Goal: Task Accomplishment & Management: Use online tool/utility

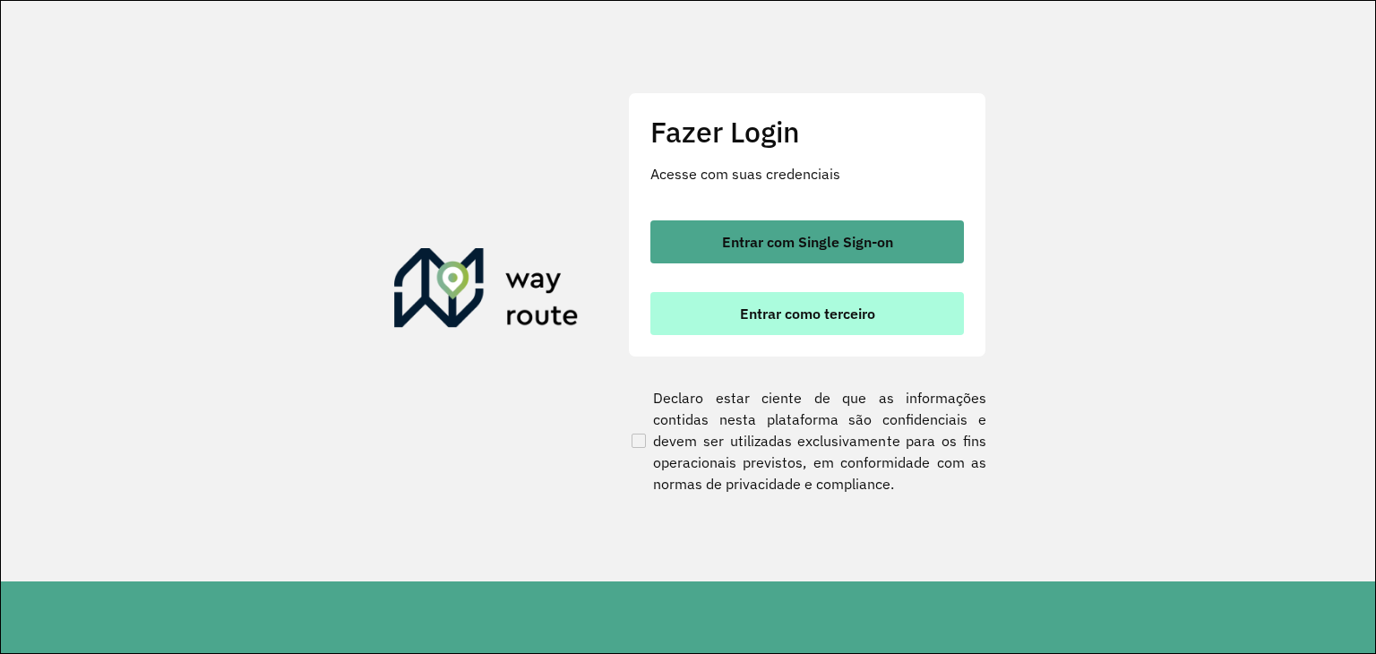
click at [794, 316] on span "Entrar como terceiro" at bounding box center [807, 313] width 135 height 14
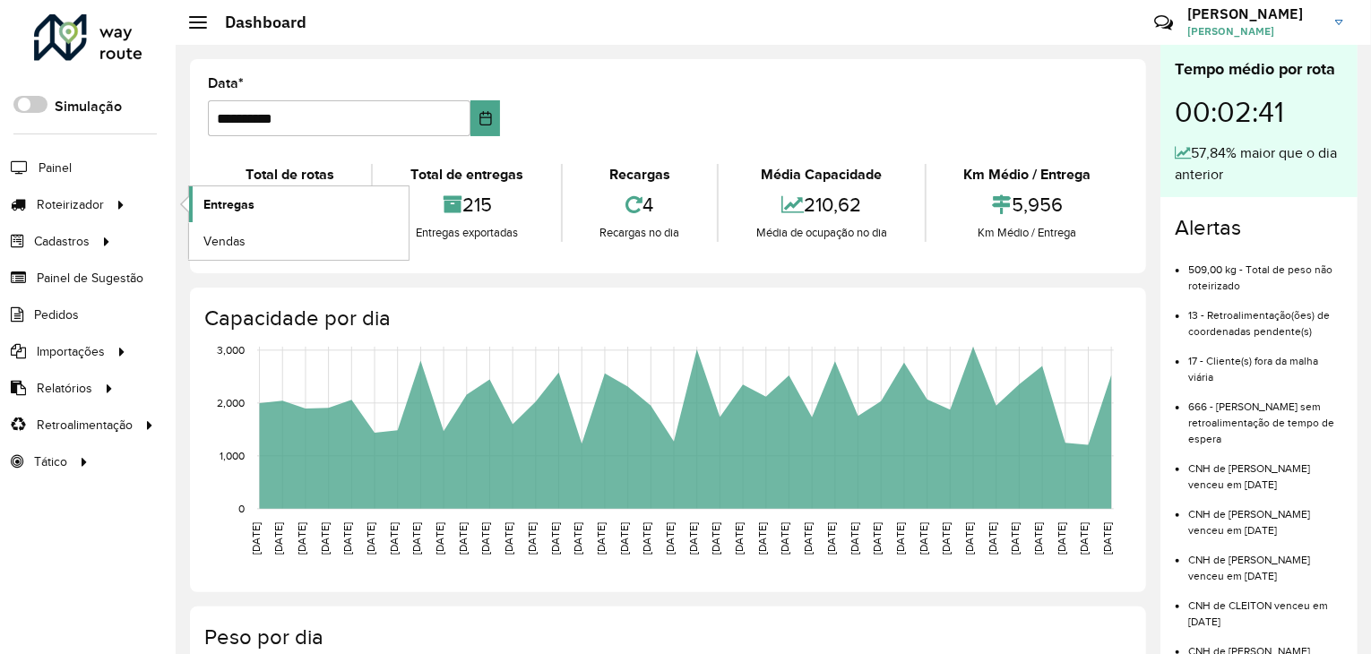
click at [237, 202] on span "Entregas" at bounding box center [228, 204] width 51 height 19
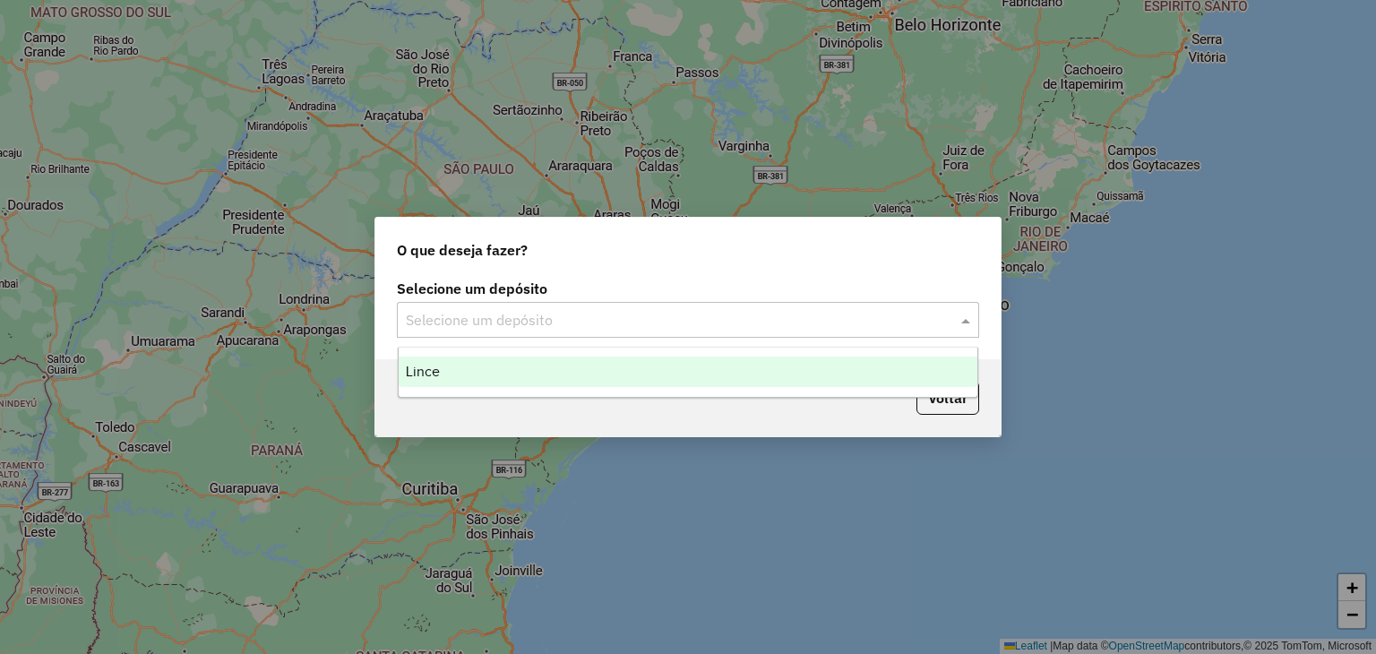
click at [954, 323] on div at bounding box center [688, 319] width 582 height 23
click at [418, 372] on span "Lince" at bounding box center [423, 371] width 34 height 15
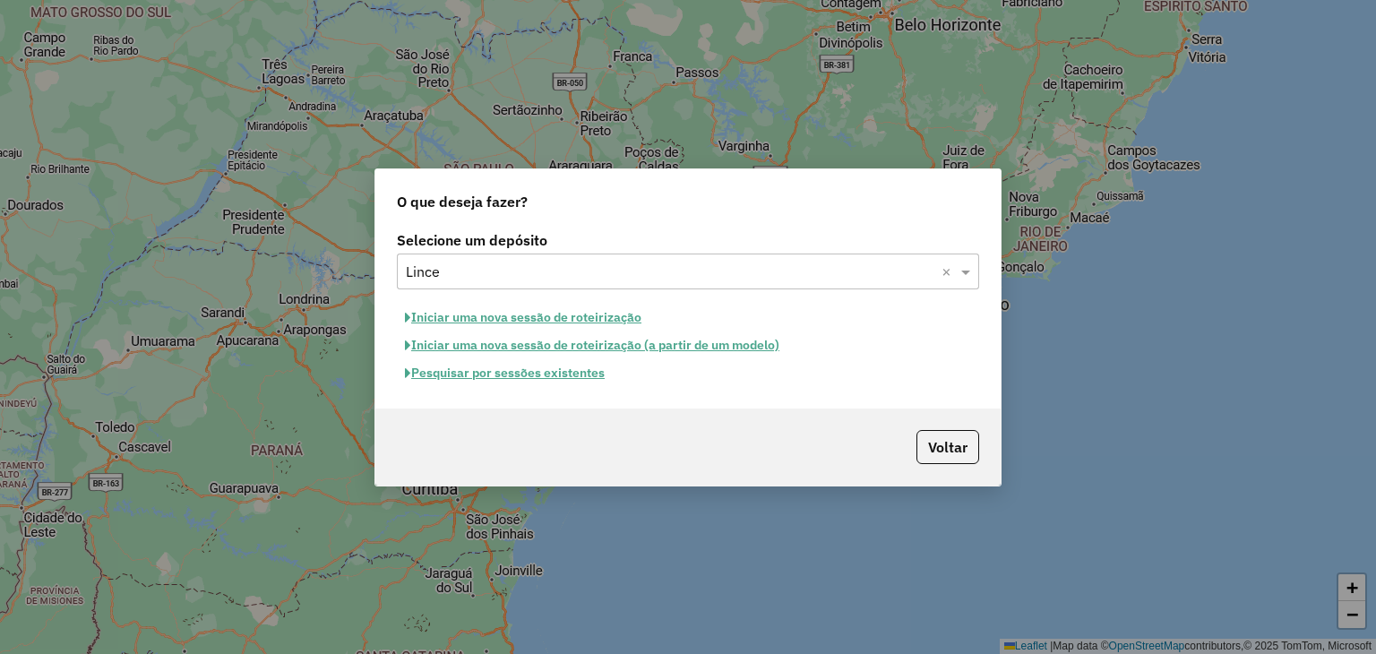
click at [580, 370] on button "Pesquisar por sessões existentes" at bounding box center [505, 373] width 216 height 28
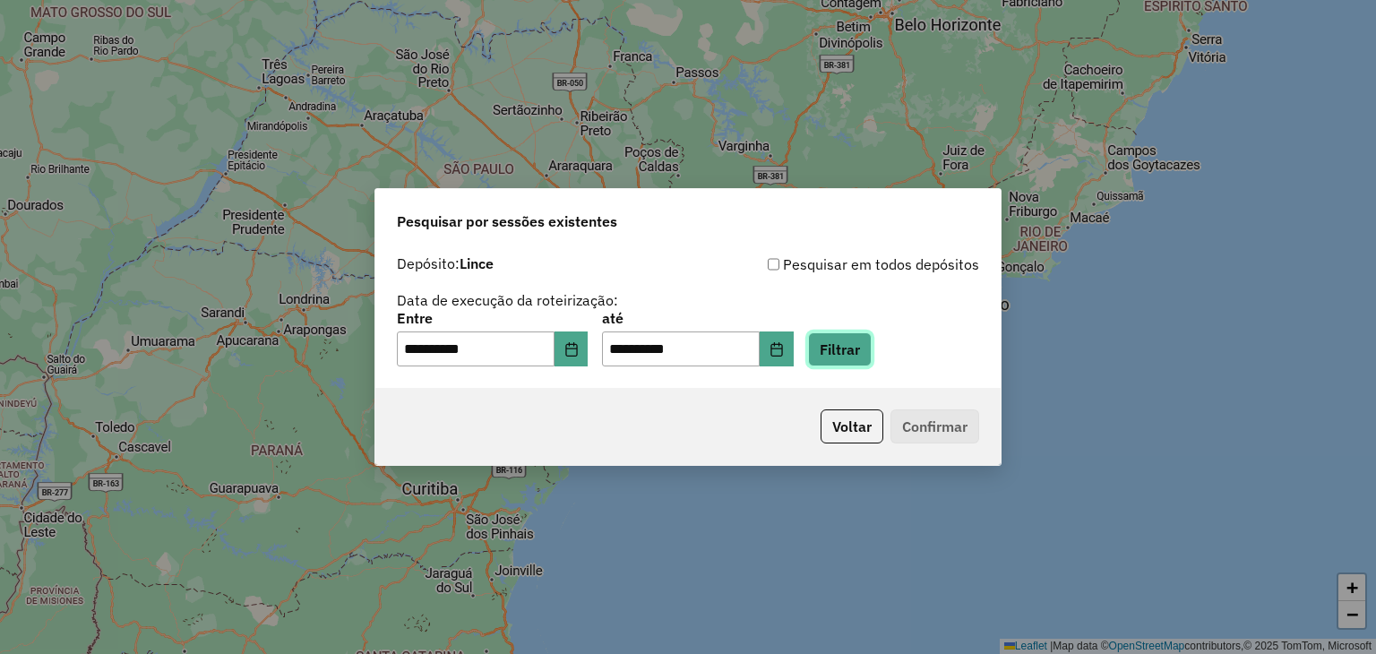
click at [857, 352] on button "Filtrar" at bounding box center [840, 349] width 64 height 34
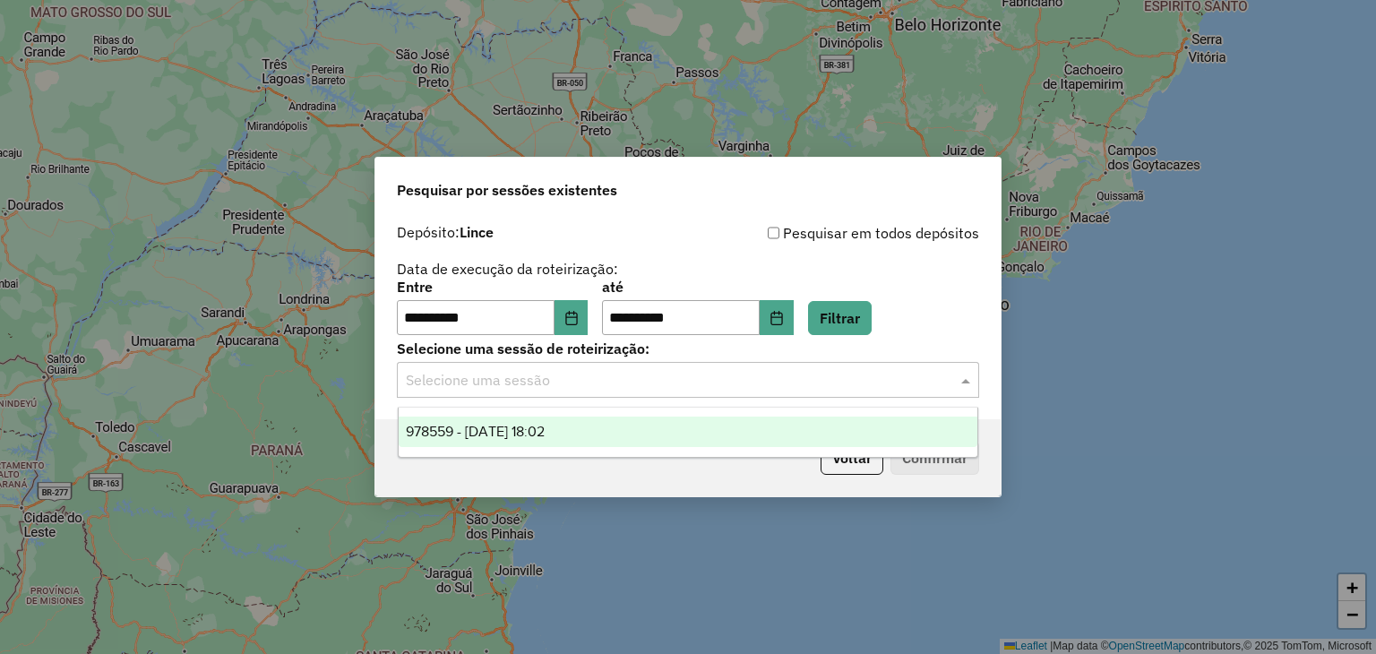
click at [629, 388] on input "text" at bounding box center [670, 381] width 529 height 22
click at [545, 427] on span "978559 - 13/08/2025 18:02" at bounding box center [475, 431] width 139 height 15
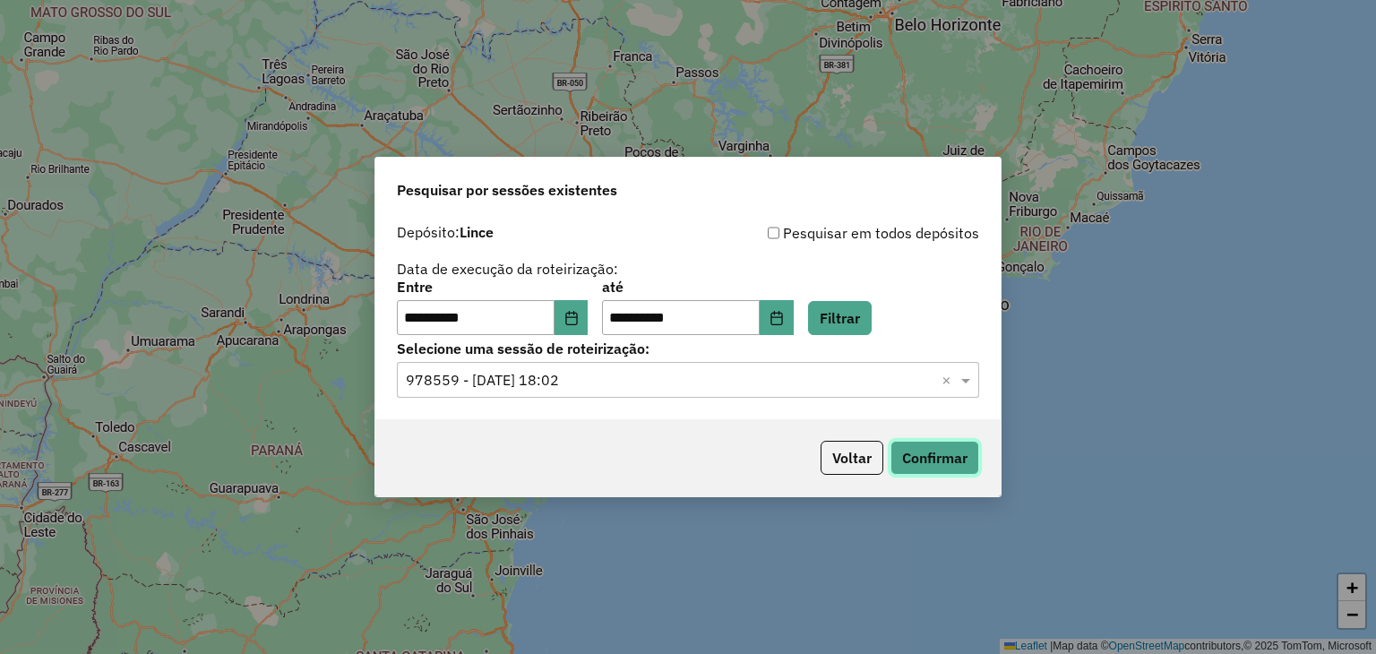
click at [932, 456] on button "Confirmar" at bounding box center [935, 458] width 89 height 34
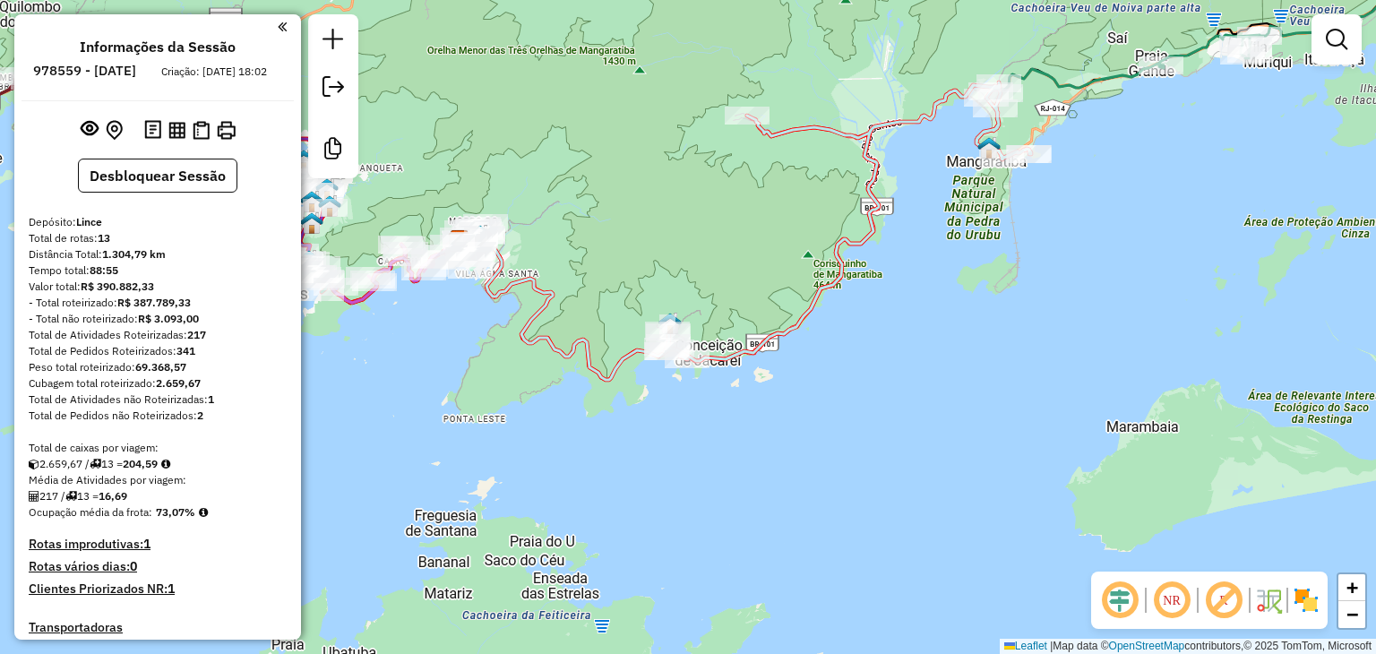
drag, startPoint x: 1029, startPoint y: 279, endPoint x: 872, endPoint y: 515, distance: 283.8
click at [872, 515] on div "Janela de atendimento Grade de atendimento Capacidade Transportadoras Veículos …" at bounding box center [688, 327] width 1376 height 654
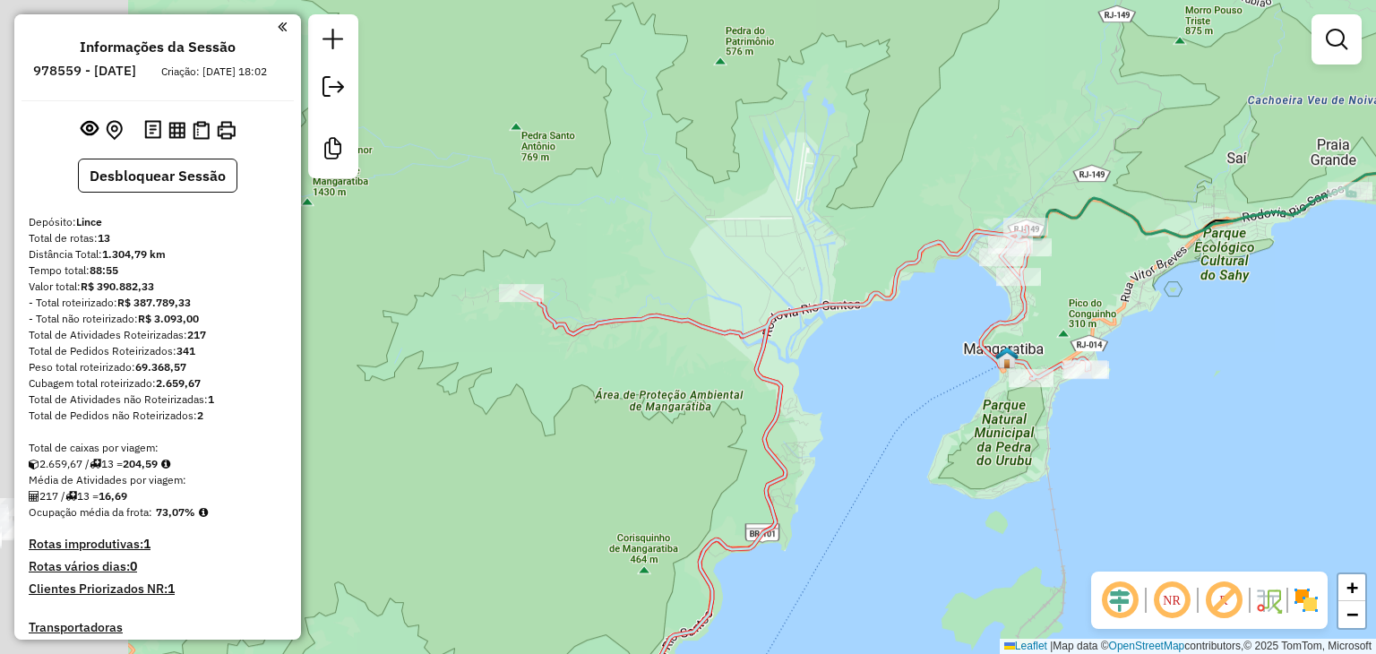
drag, startPoint x: 1054, startPoint y: 377, endPoint x: 1336, endPoint y: 345, distance: 284.1
click at [1336, 345] on div "Janela de atendimento Grade de atendimento Capacidade Transportadoras Veículos …" at bounding box center [688, 327] width 1376 height 654
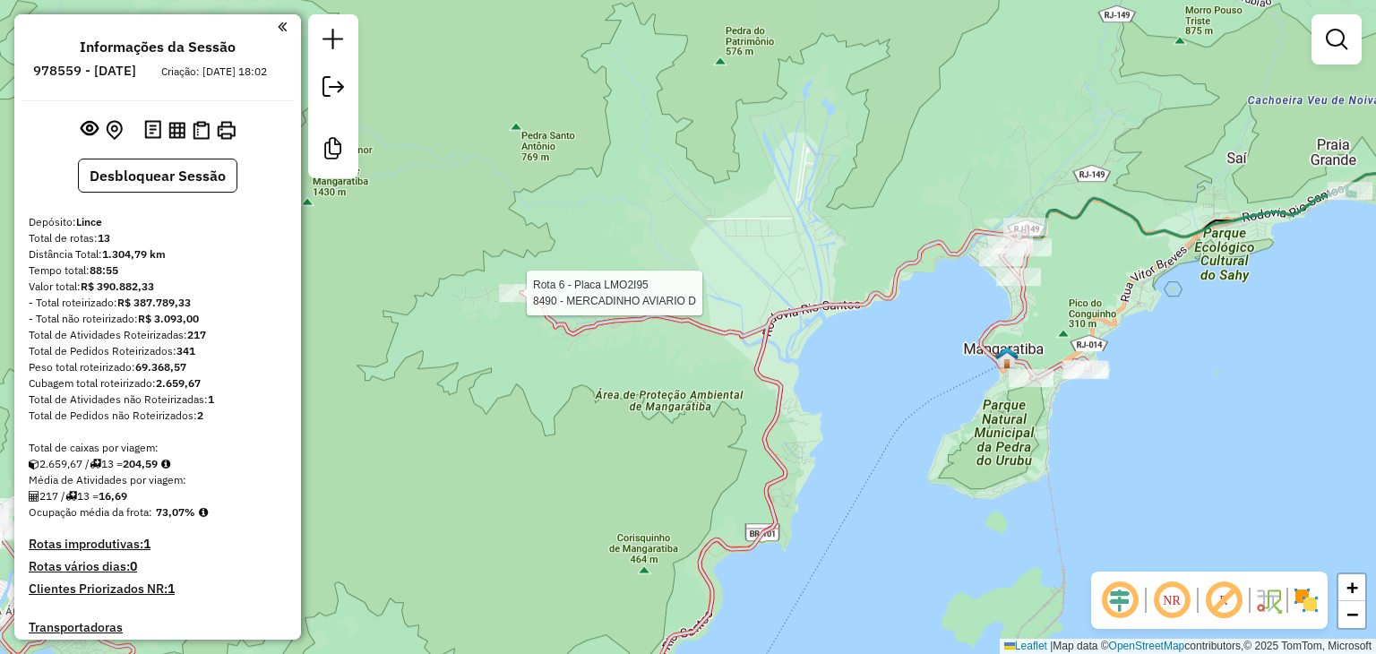
select select "**********"
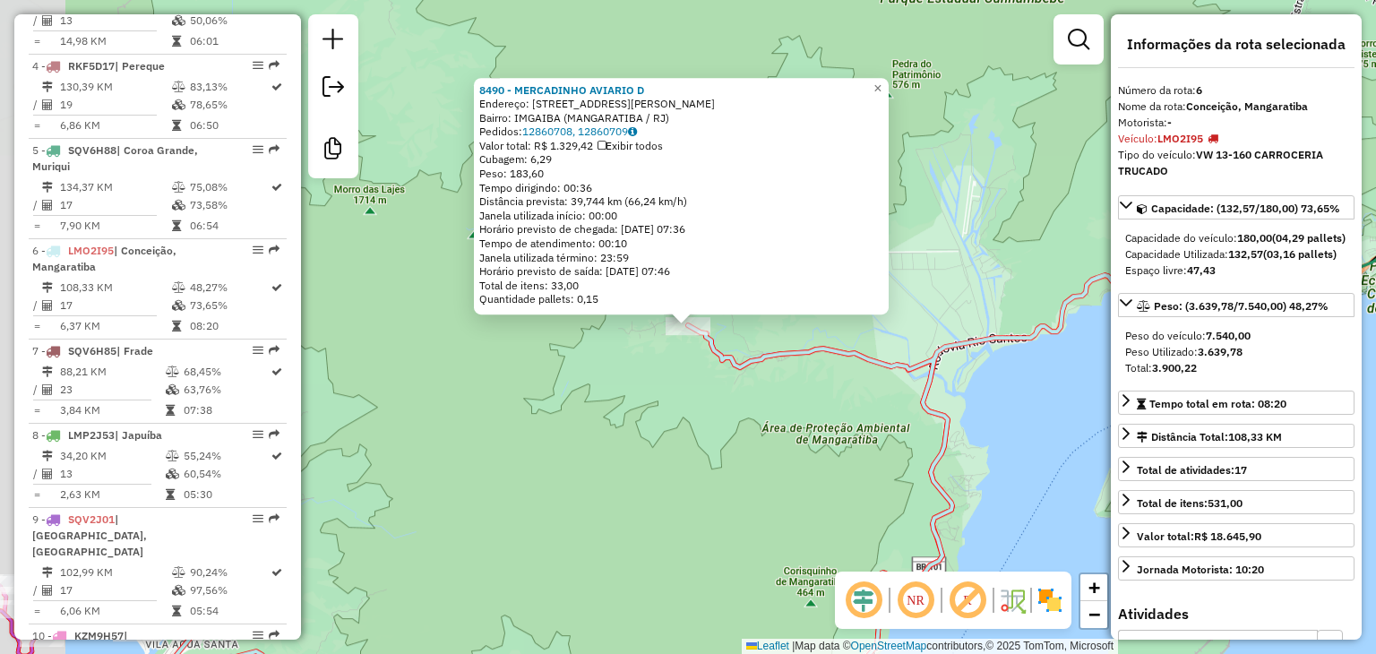
scroll to position [1196, 0]
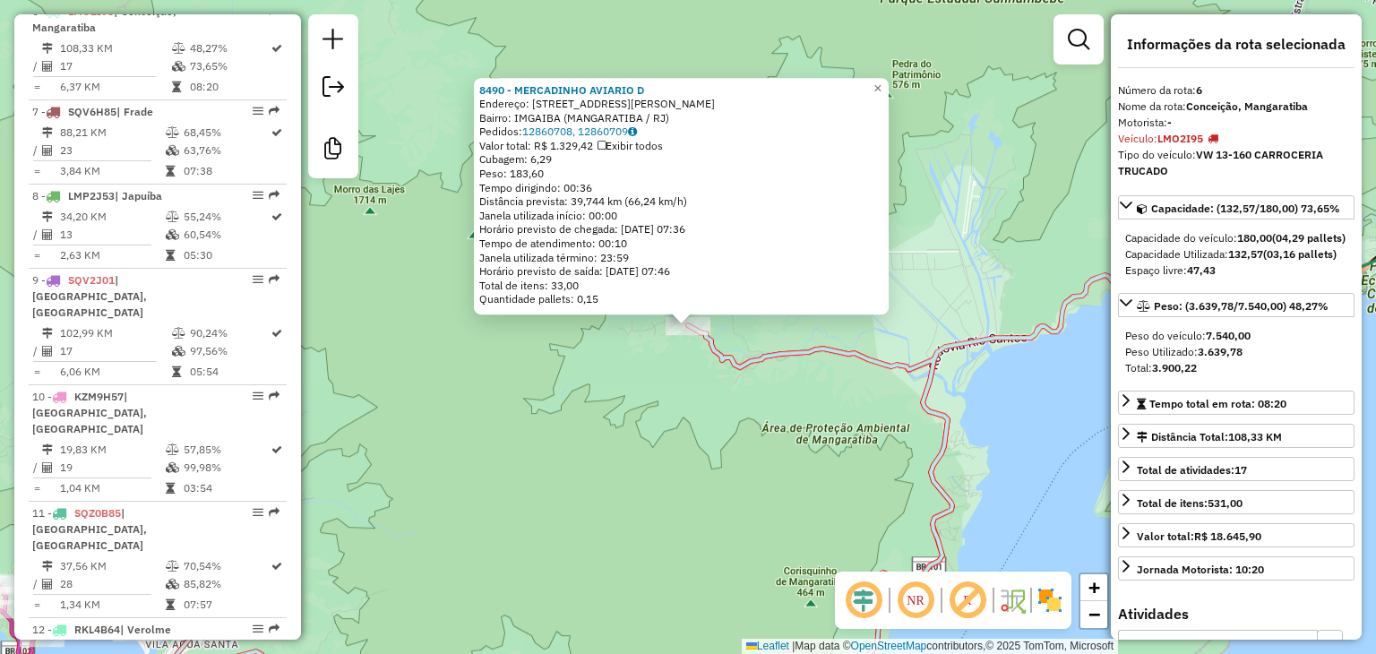
drag, startPoint x: 563, startPoint y: 452, endPoint x: 570, endPoint y: 445, distance: 10.1
click at [563, 452] on div "8490 - MERCADINHO AVIARIO D Endereço: R: SIPRIANO BARROS 8 Bairro: IMGAIBA (MAN…" at bounding box center [688, 327] width 1376 height 654
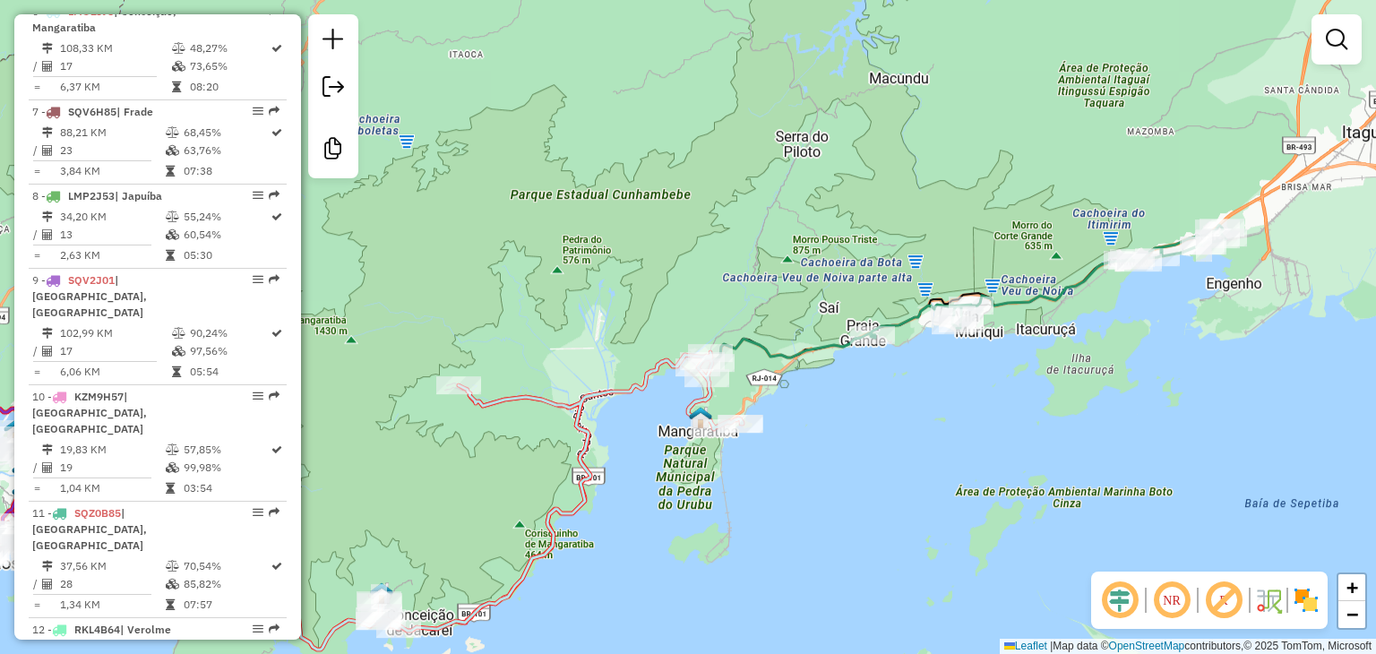
drag, startPoint x: 1060, startPoint y: 473, endPoint x: 779, endPoint y: 483, distance: 281.5
click at [780, 487] on div "Janela de atendimento Grade de atendimento Capacidade Transportadoras Veículos …" at bounding box center [688, 327] width 1376 height 654
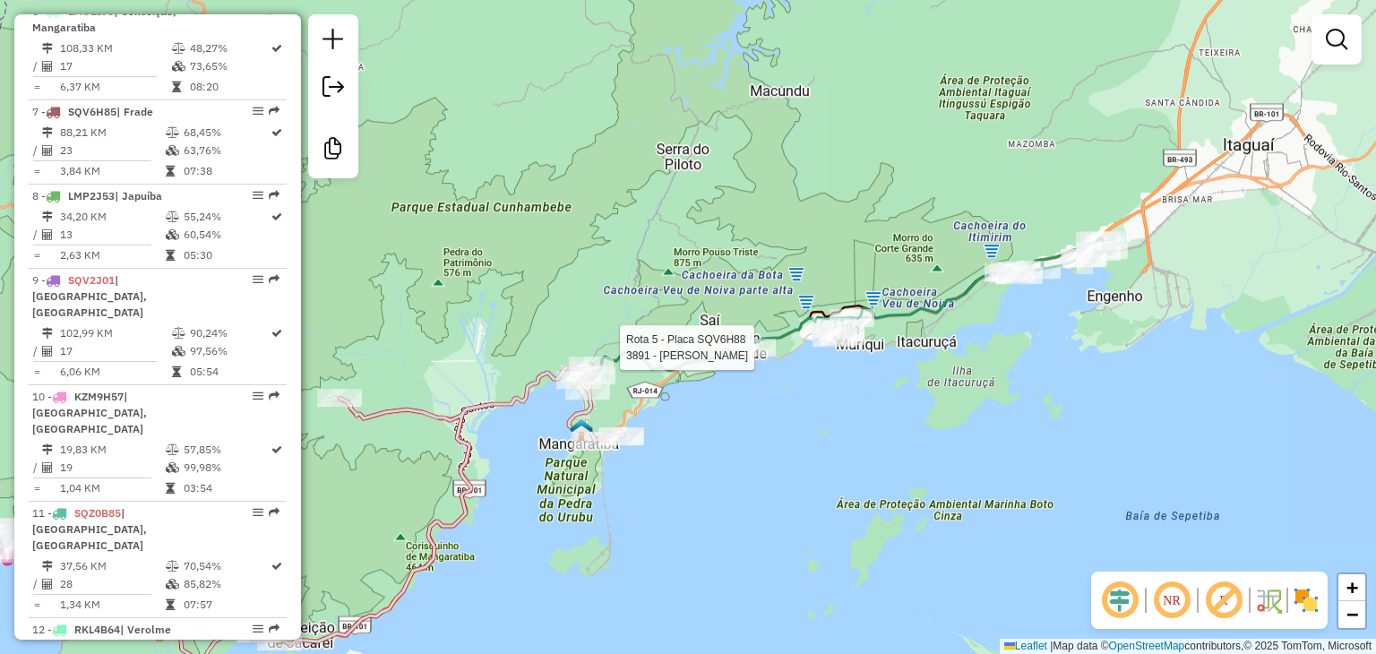
select select "**********"
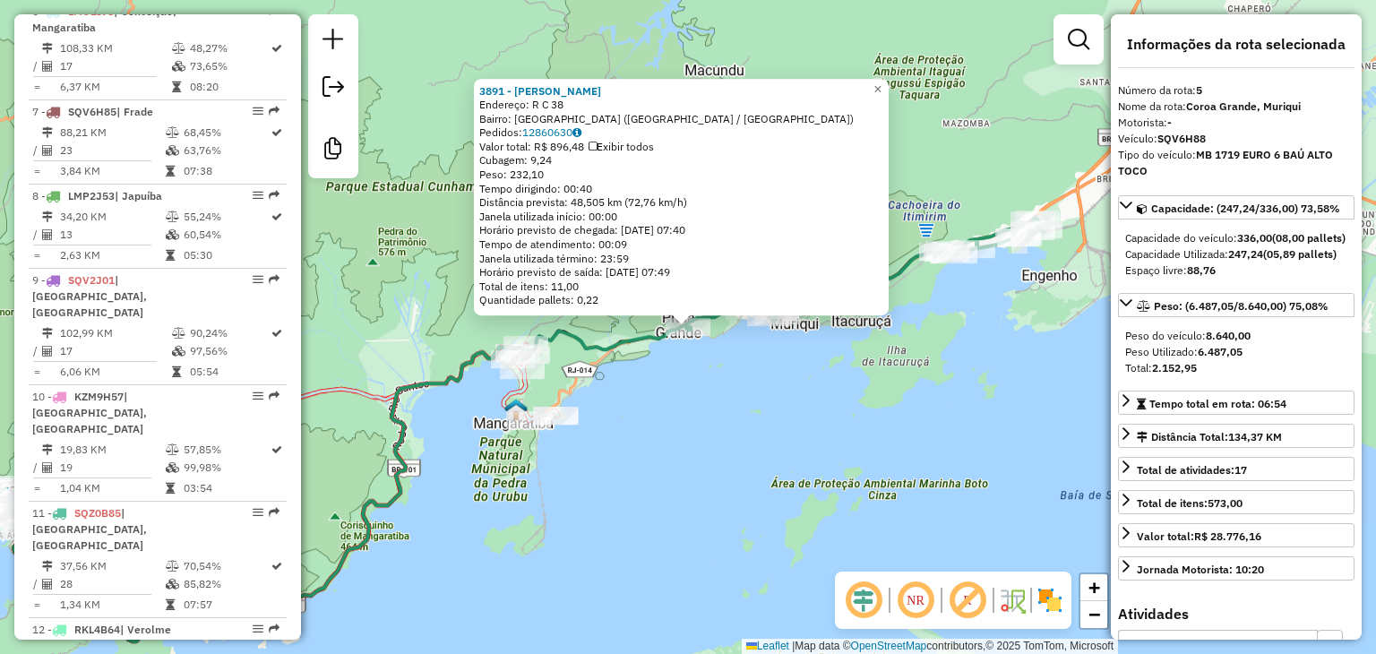
scroll to position [1097, 0]
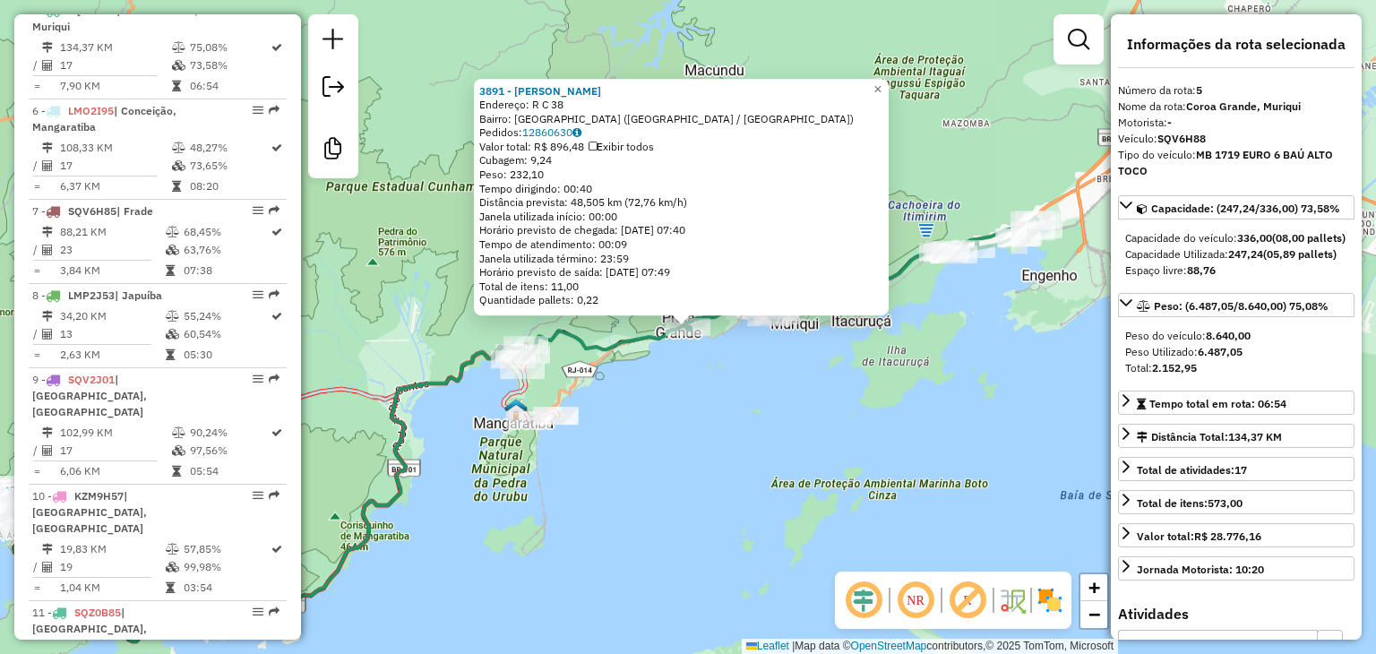
click at [774, 549] on div "3891 - SILVO BARBOSA Endereço: R C 38 Bairro: PRAIA GRANDE (MANGARATIBA / RJ) P…" at bounding box center [688, 327] width 1376 height 654
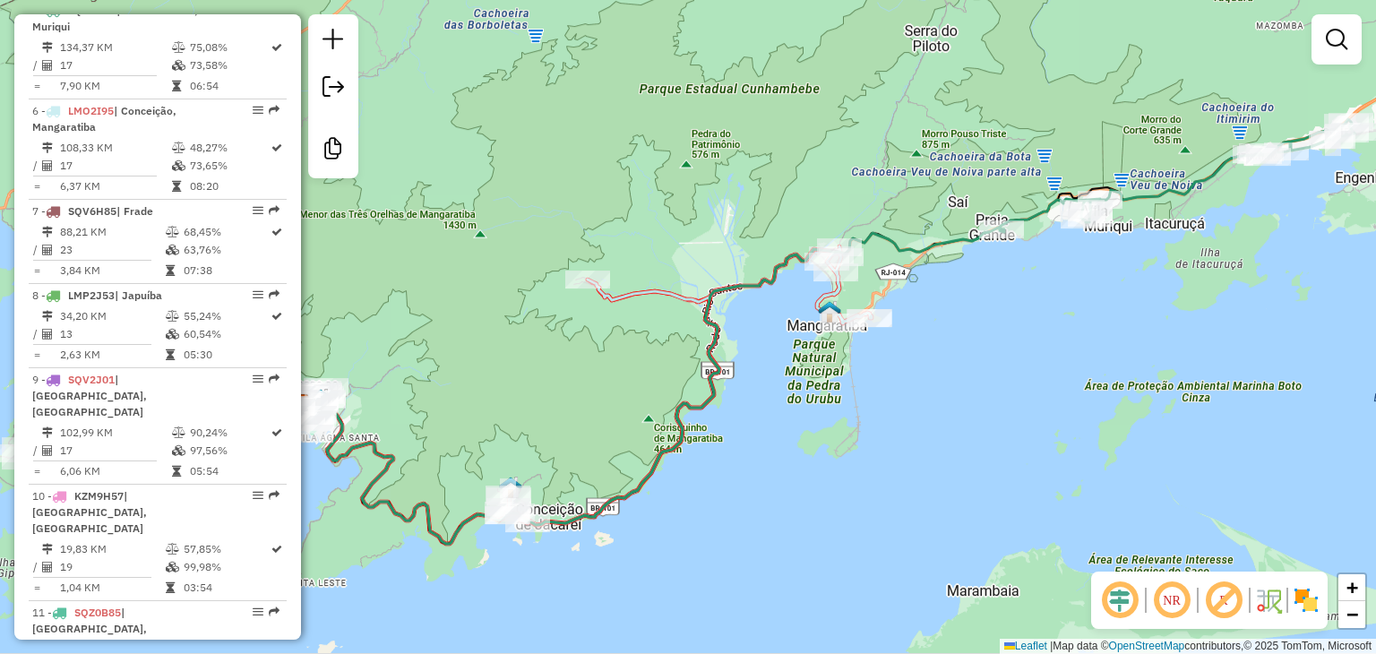
drag, startPoint x: 1039, startPoint y: 444, endPoint x: 1113, endPoint y: 415, distance: 79.2
click at [1113, 415] on div "Janela de atendimento Grade de atendimento Capacidade Transportadoras Veículos …" at bounding box center [688, 327] width 1376 height 654
select select "**********"
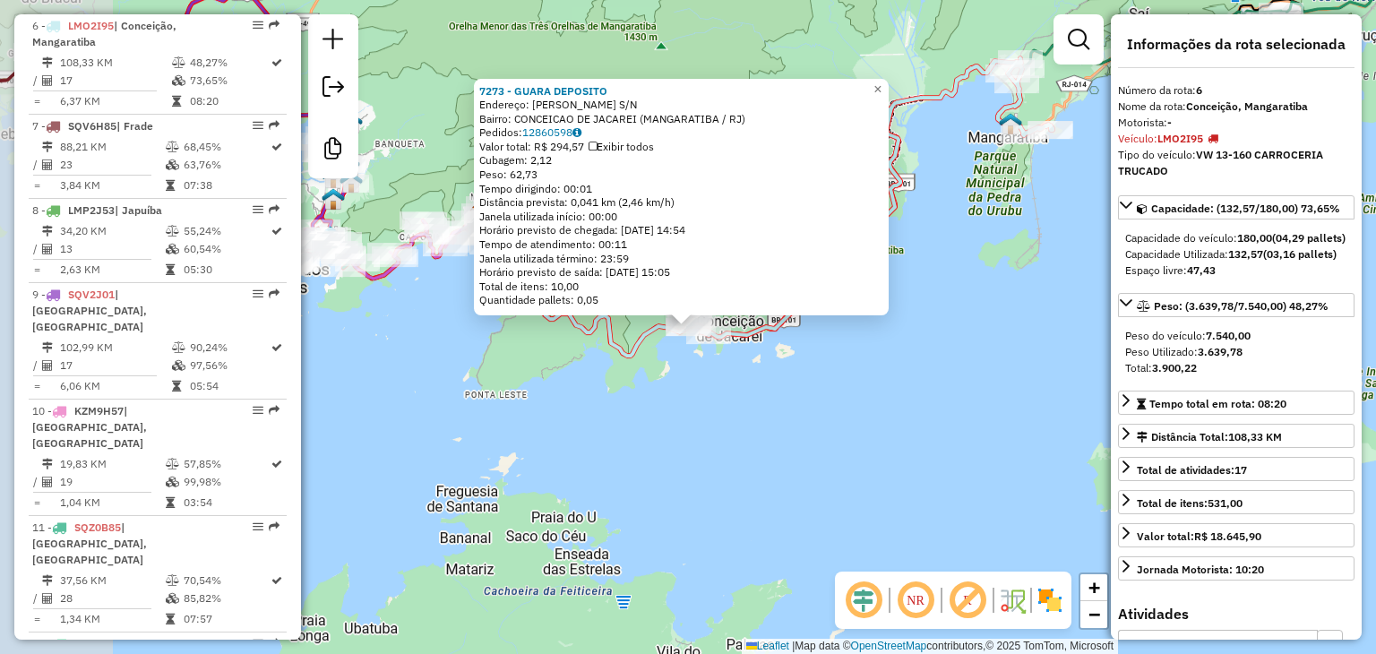
scroll to position [1196, 0]
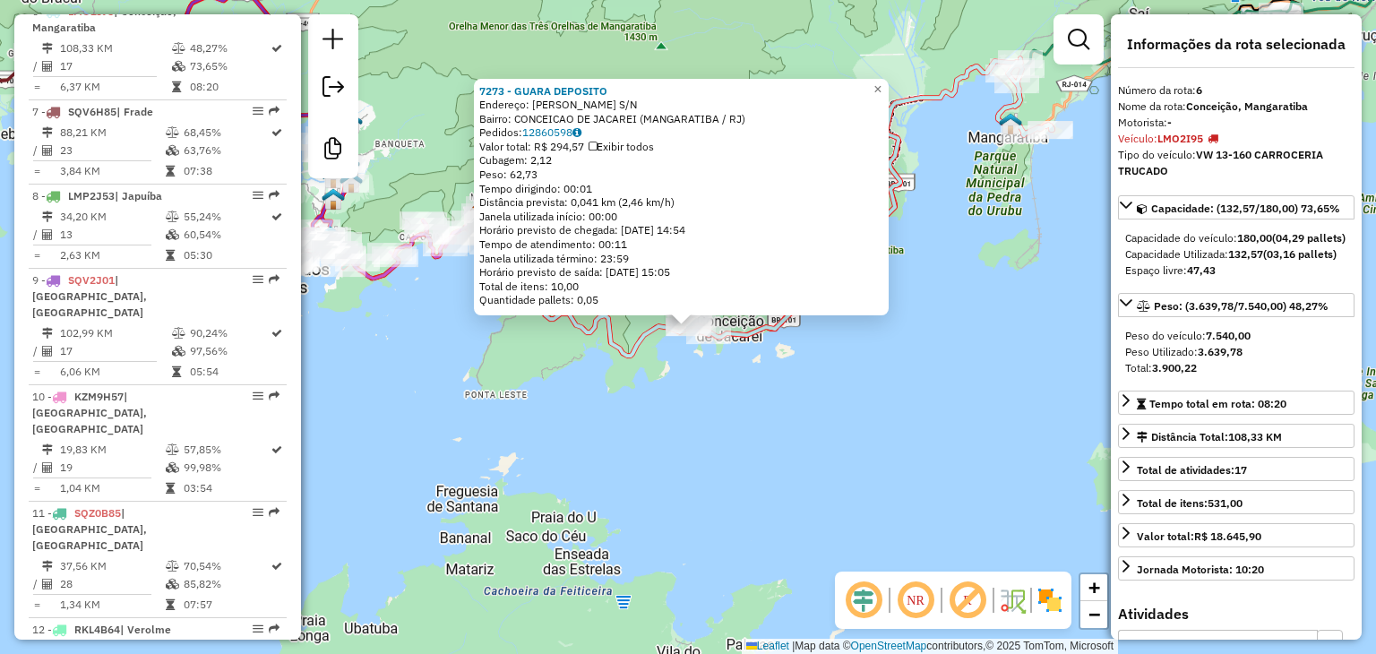
click at [718, 479] on div "7273 - GUARA DEPOSITO Endereço: ANTONIO ALVES DE OLIVEIRA S/N Bairro: CONCEICAO…" at bounding box center [688, 327] width 1376 height 654
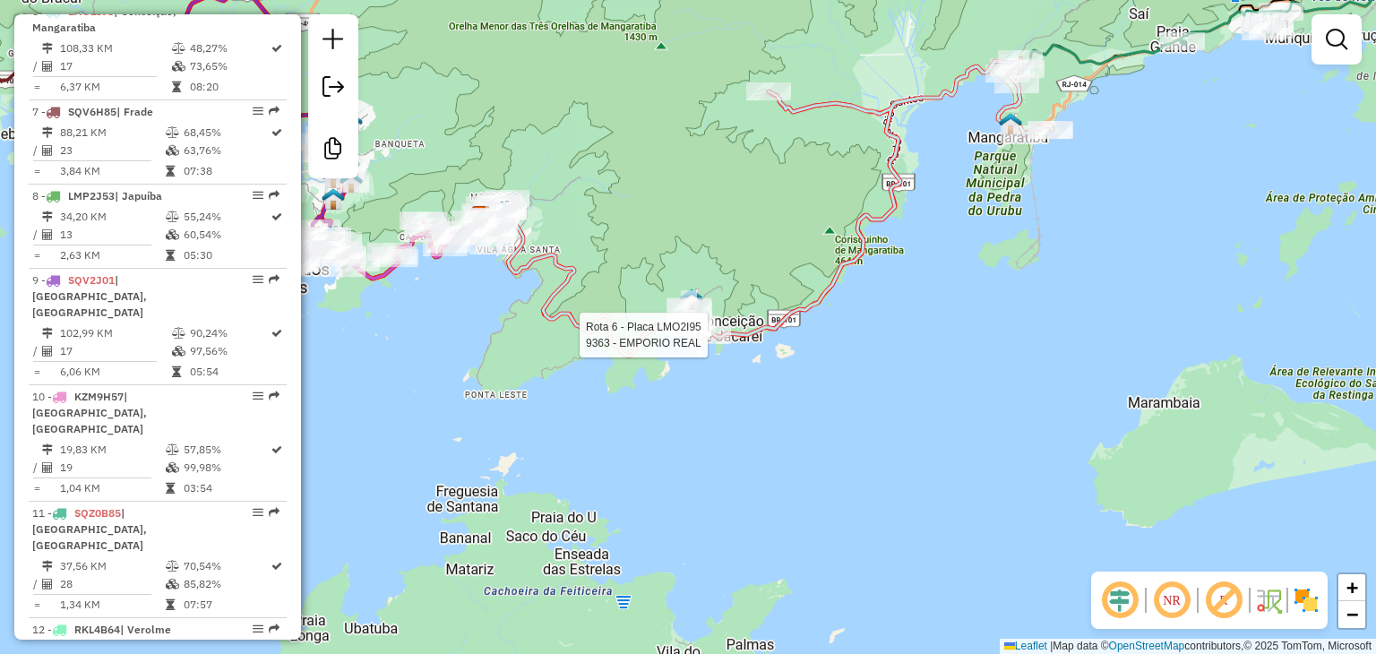
click at [719, 344] on div at bounding box center [708, 335] width 45 height 18
select select "**********"
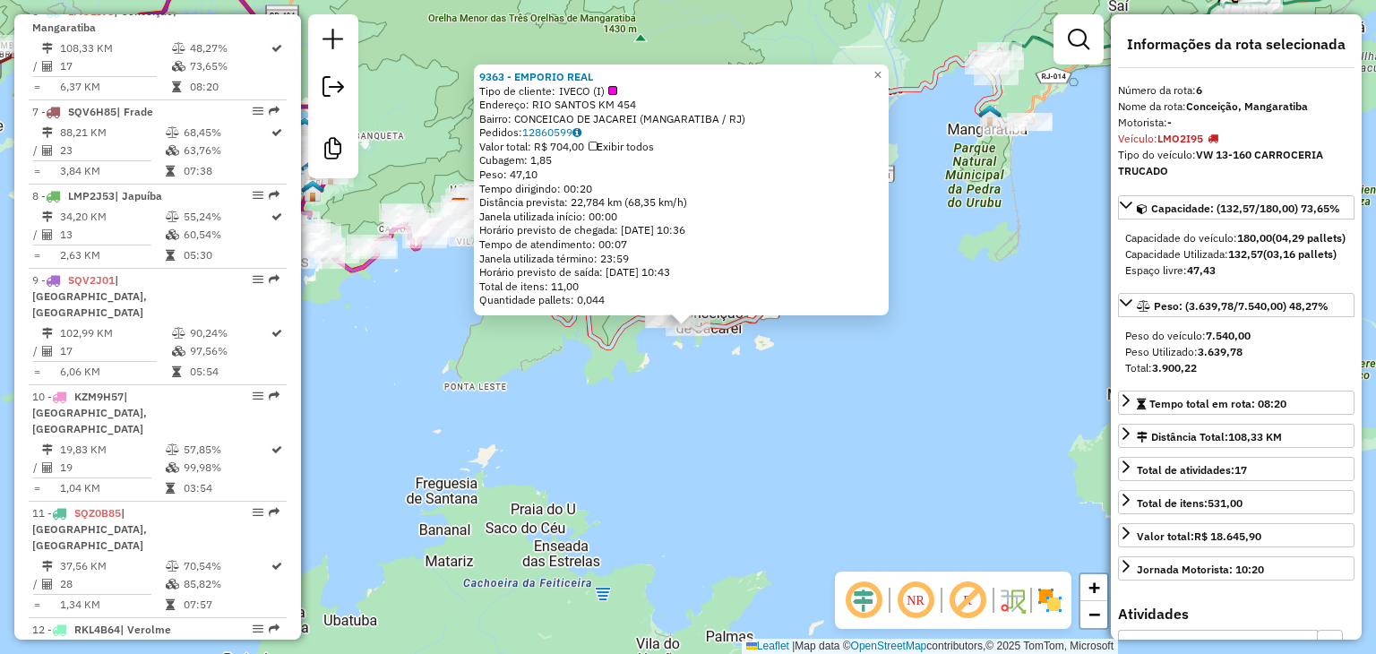
click at [1065, 332] on div "9363 - EMPORIO REAL Tipo de cliente: IVECO (I) Endereço: RIO SANTOS KM 454 Bair…" at bounding box center [688, 327] width 1376 height 654
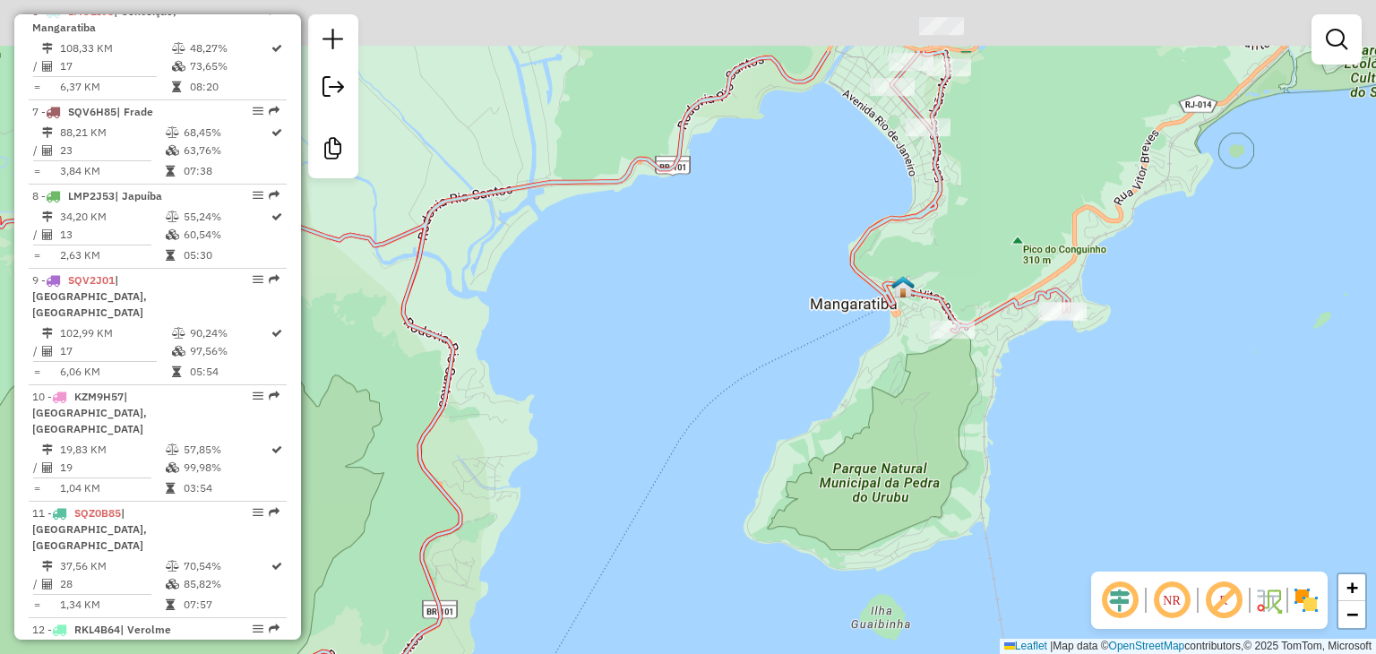
drag, startPoint x: 982, startPoint y: 97, endPoint x: 953, endPoint y: 219, distance: 125.2
click at [971, 277] on div "Janela de atendimento Grade de atendimento Capacidade Transportadoras Veículos …" at bounding box center [688, 327] width 1376 height 654
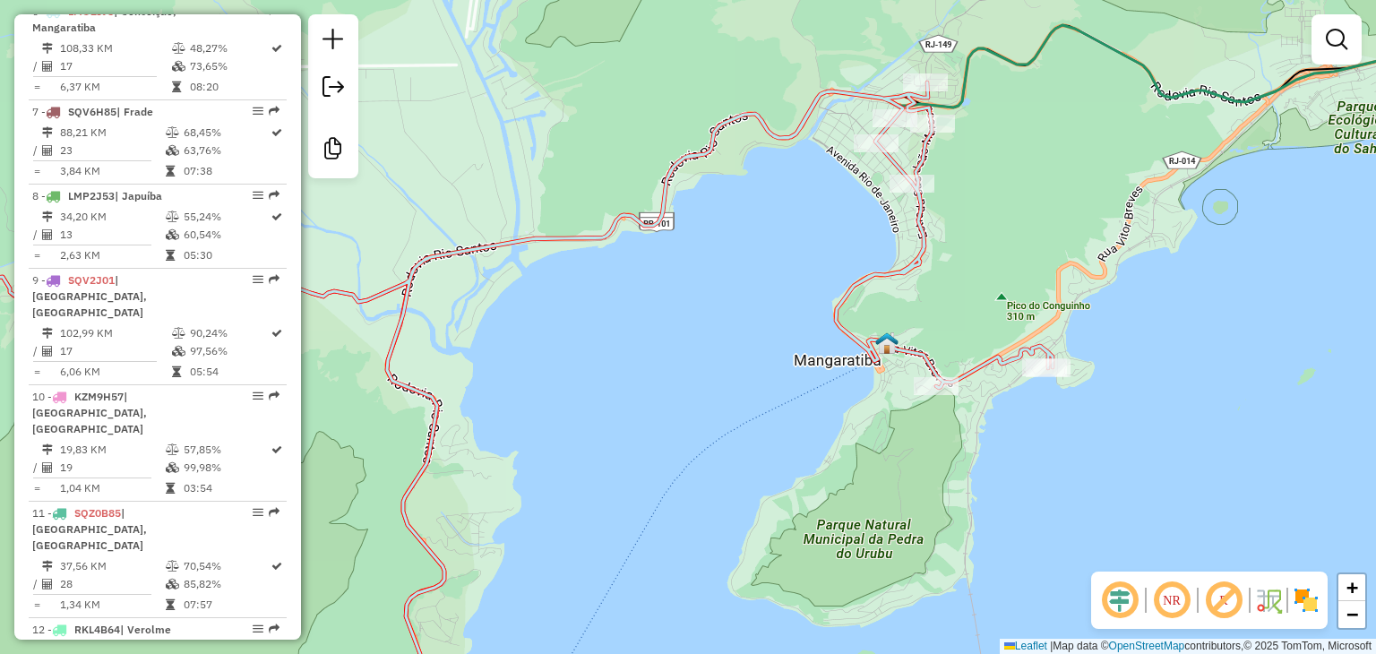
drag, startPoint x: 548, startPoint y: 509, endPoint x: 877, endPoint y: 331, distance: 374.1
click at [877, 331] on div "Janela de atendimento Grade de atendimento Capacidade Transportadoras Veículos …" at bounding box center [688, 327] width 1376 height 654
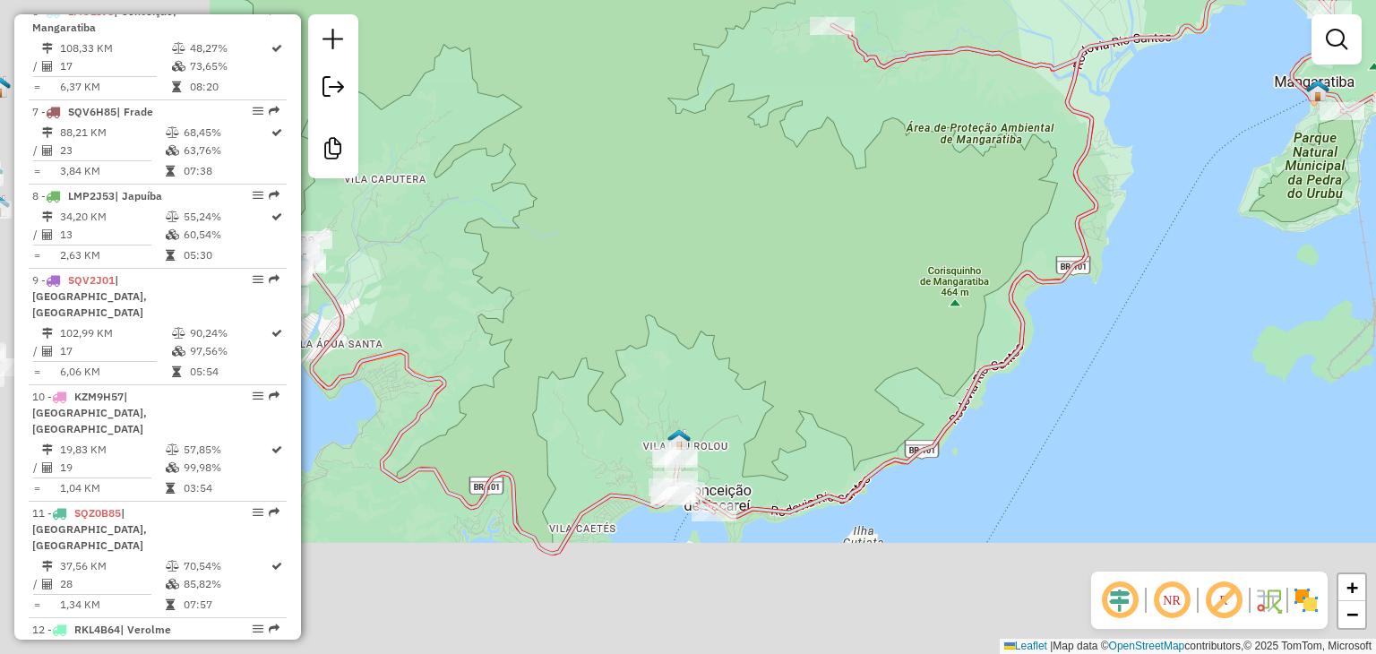
click at [906, 324] on div "Janela de atendimento Grade de atendimento Capacidade Transportadoras Veículos …" at bounding box center [688, 327] width 1376 height 654
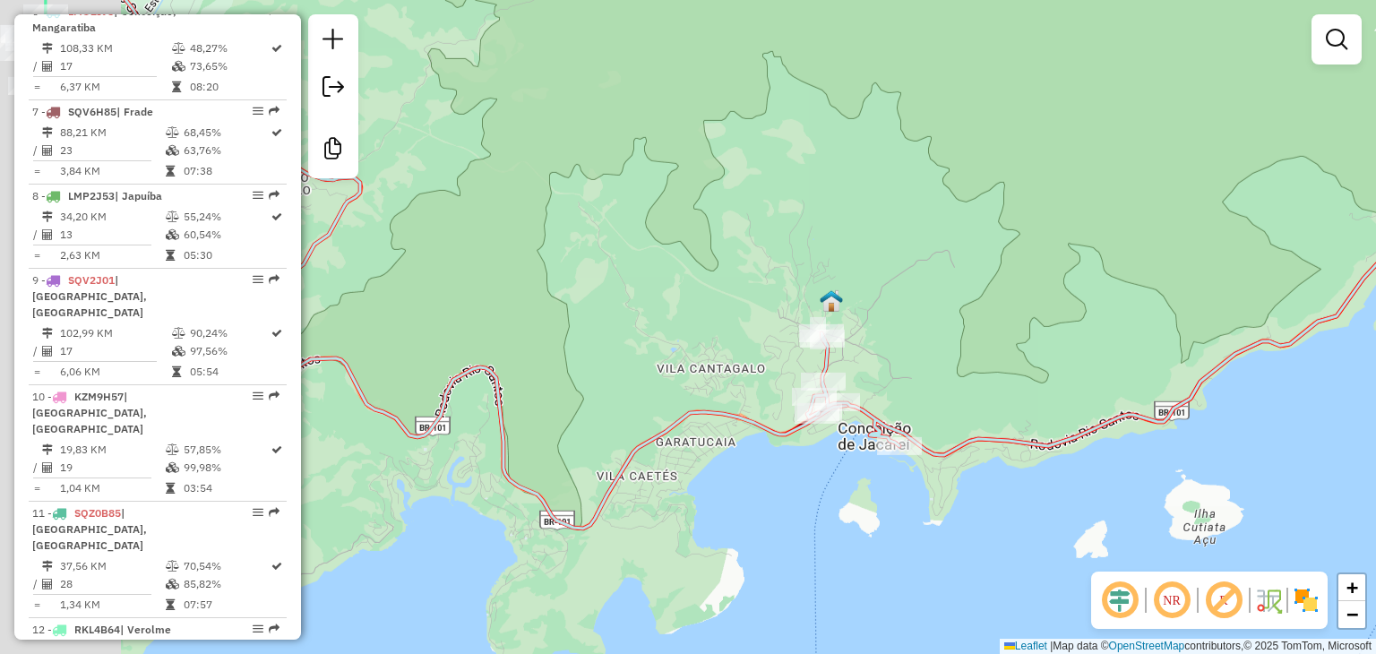
drag, startPoint x: 519, startPoint y: 538, endPoint x: 818, endPoint y: 451, distance: 311.6
click at [818, 451] on div "Janela de atendimento Grade de atendimento Capacidade Transportadoras Veículos …" at bounding box center [688, 327] width 1376 height 654
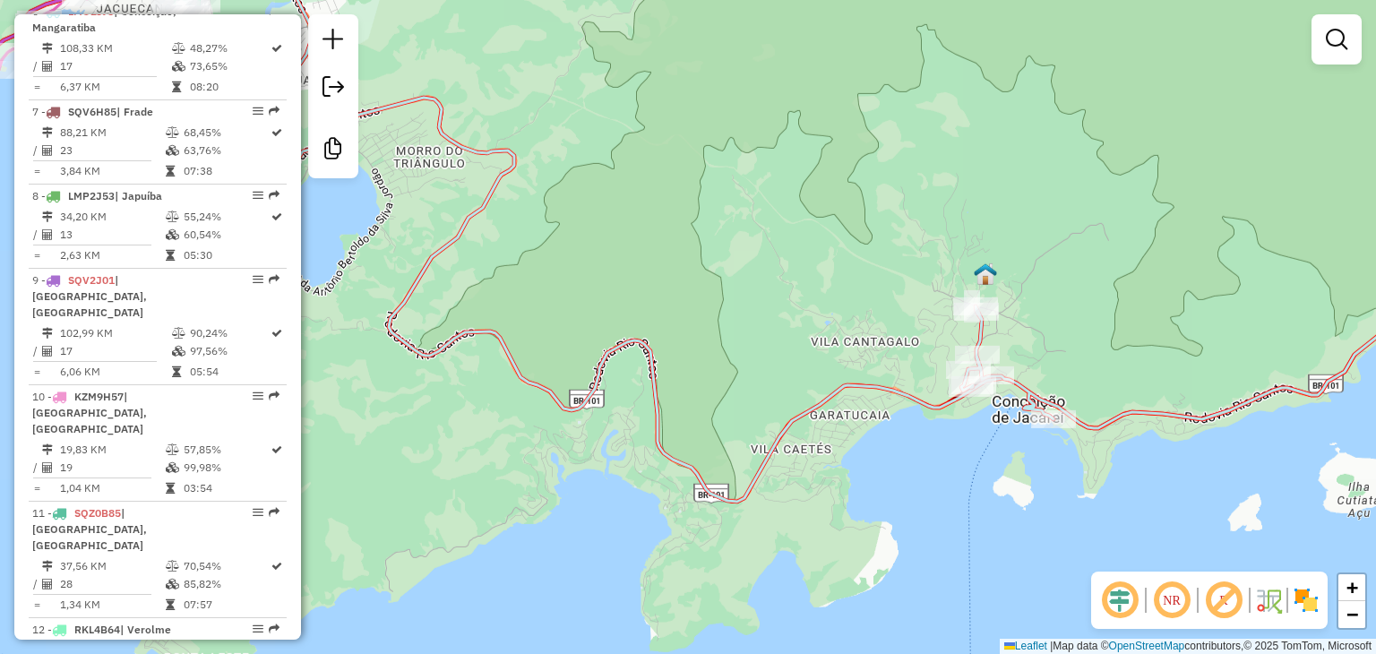
drag, startPoint x: 636, startPoint y: 359, endPoint x: 1068, endPoint y: 538, distance: 467.6
click at [1210, 591] on hb-router-mapa "Informações da Sessão 978559 - 13/08/2025 Criação: 12/08/2025 18:02 Desbloquear…" at bounding box center [688, 327] width 1376 height 654
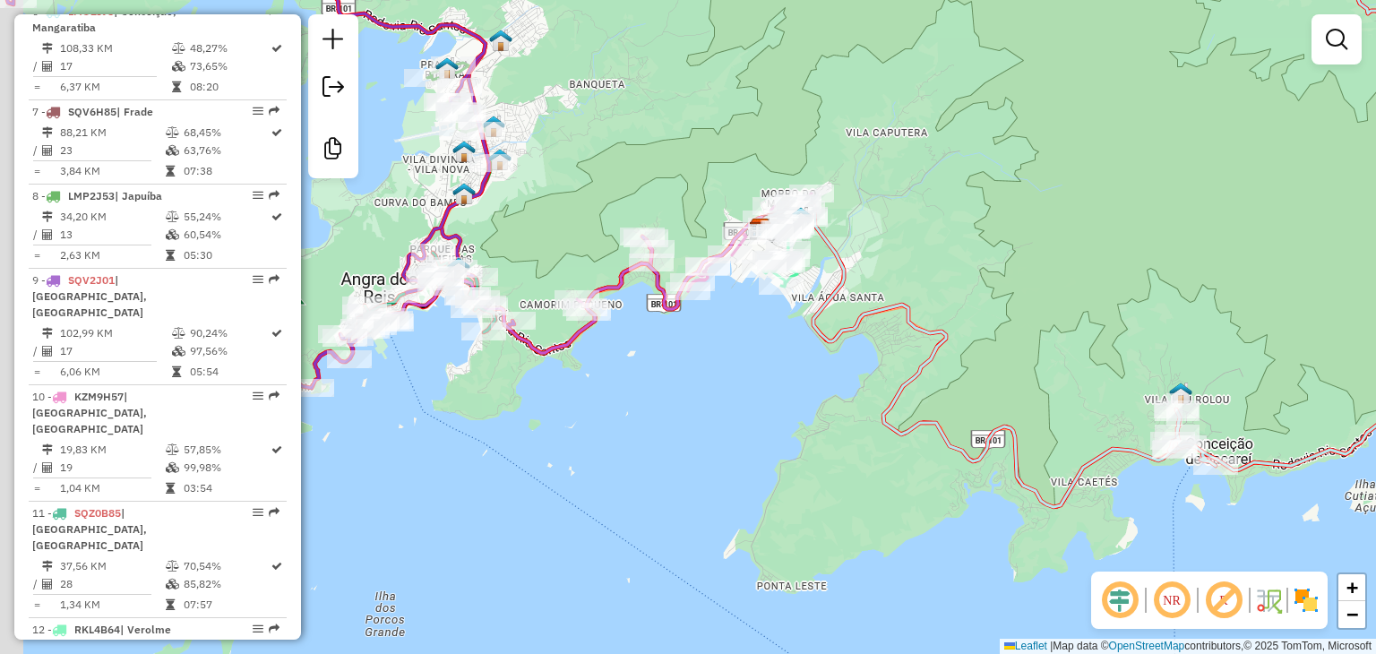
drag, startPoint x: 512, startPoint y: 536, endPoint x: 816, endPoint y: 434, distance: 321.3
click at [816, 434] on div "Janela de atendimento Grade de atendimento Capacidade Transportadoras Veículos …" at bounding box center [688, 327] width 1376 height 654
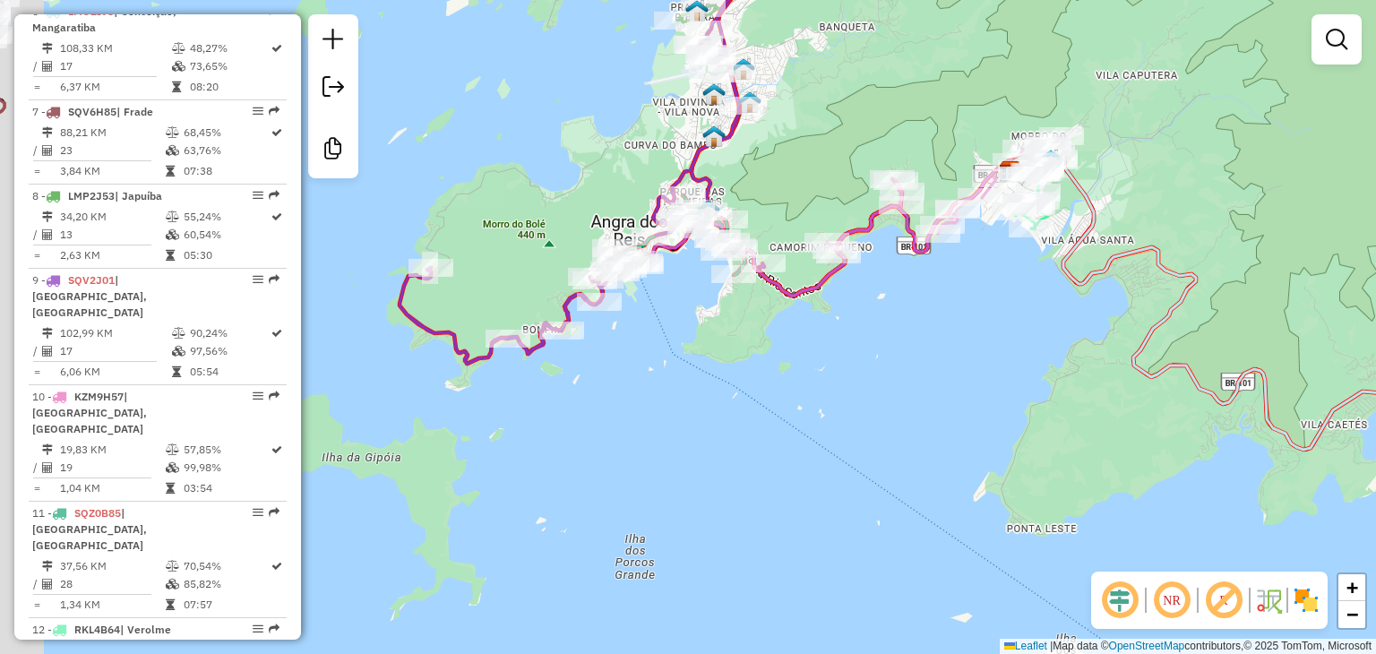
drag, startPoint x: 482, startPoint y: 451, endPoint x: 589, endPoint y: 440, distance: 107.2
click at [584, 442] on div "Janela de atendimento Grade de atendimento Capacidade Transportadoras Veículos …" at bounding box center [688, 327] width 1376 height 654
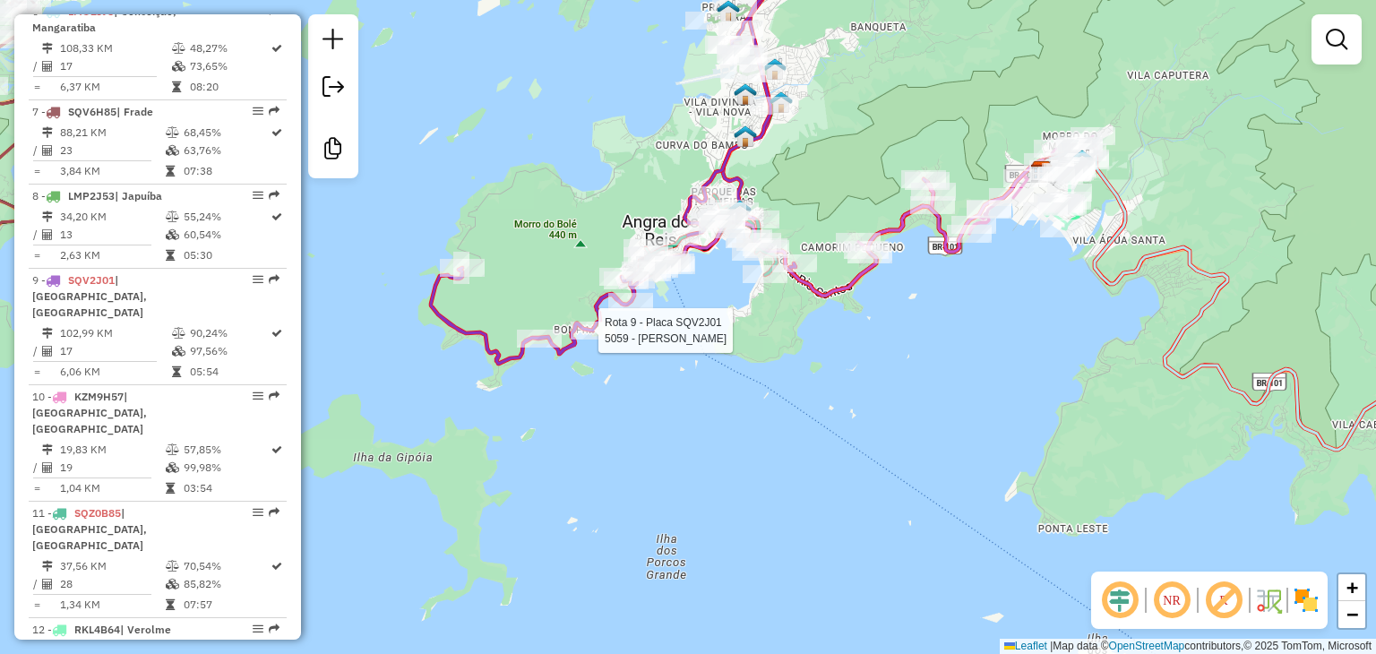
select select "**********"
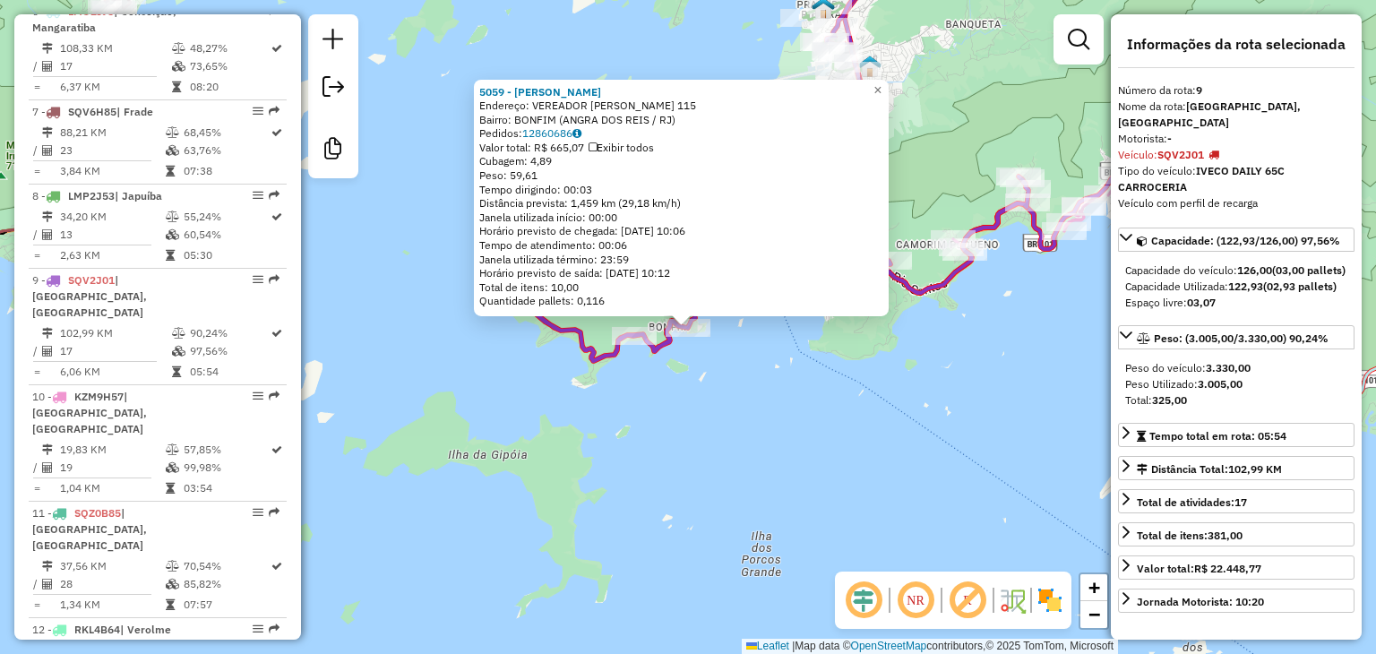
scroll to position [1465, 0]
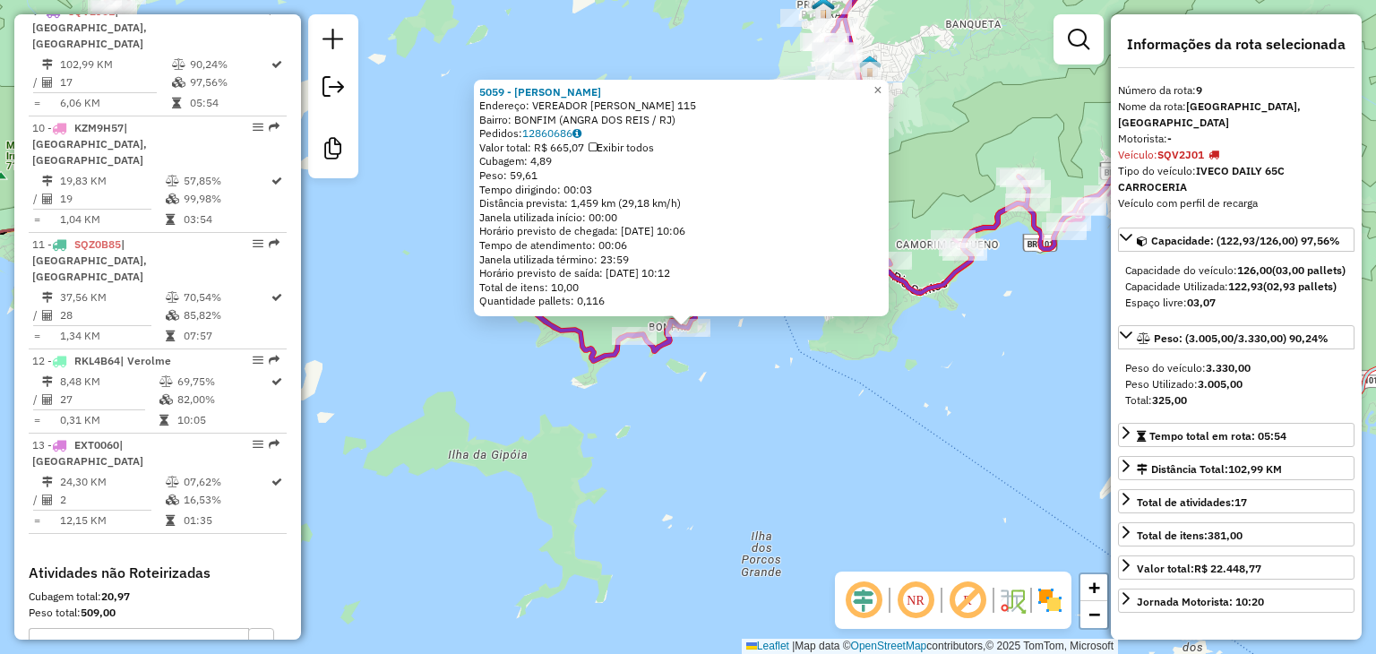
click at [722, 459] on div "5059 - JJ BAR Endereço: VEREADOR BENEDITO ADELINO 115 Bairro: BONFIM (ANGRA DOS…" at bounding box center [688, 327] width 1376 height 654
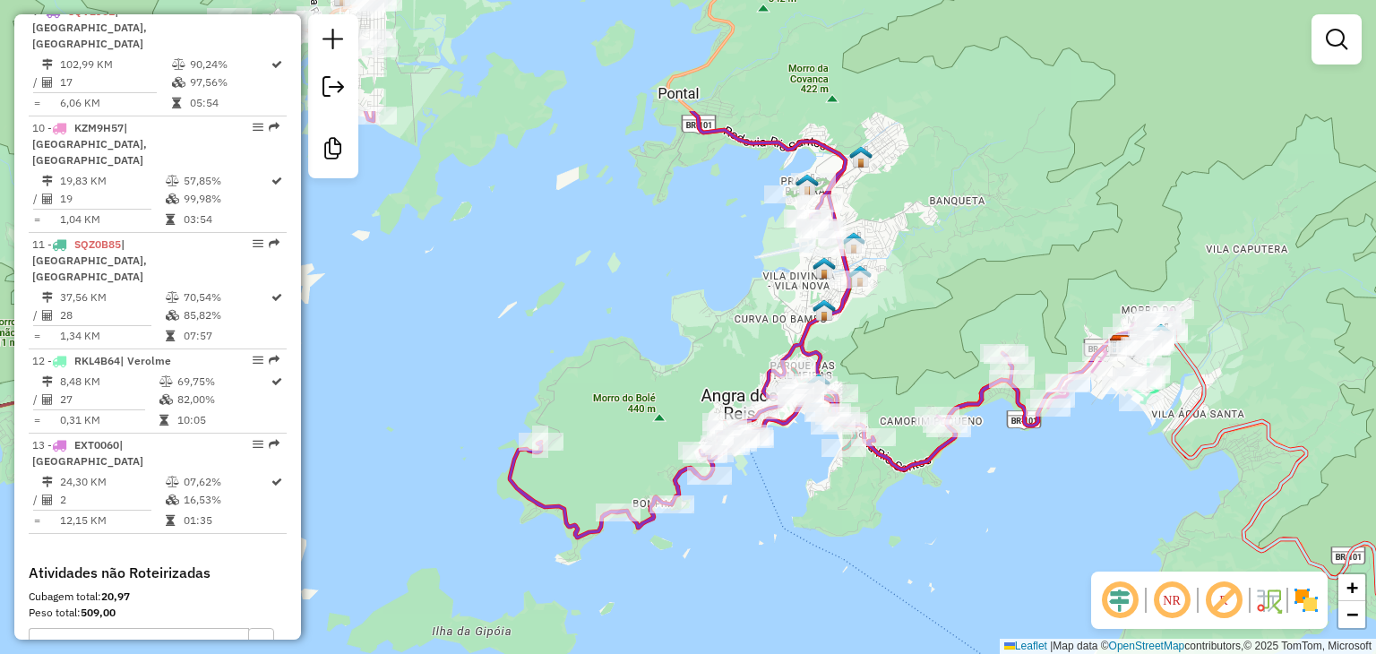
drag, startPoint x: 884, startPoint y: 381, endPoint x: 868, endPoint y: 557, distance: 177.2
click at [868, 557] on div "Janela de atendimento Grade de atendimento Capacidade Transportadoras Veículos …" at bounding box center [688, 327] width 1376 height 654
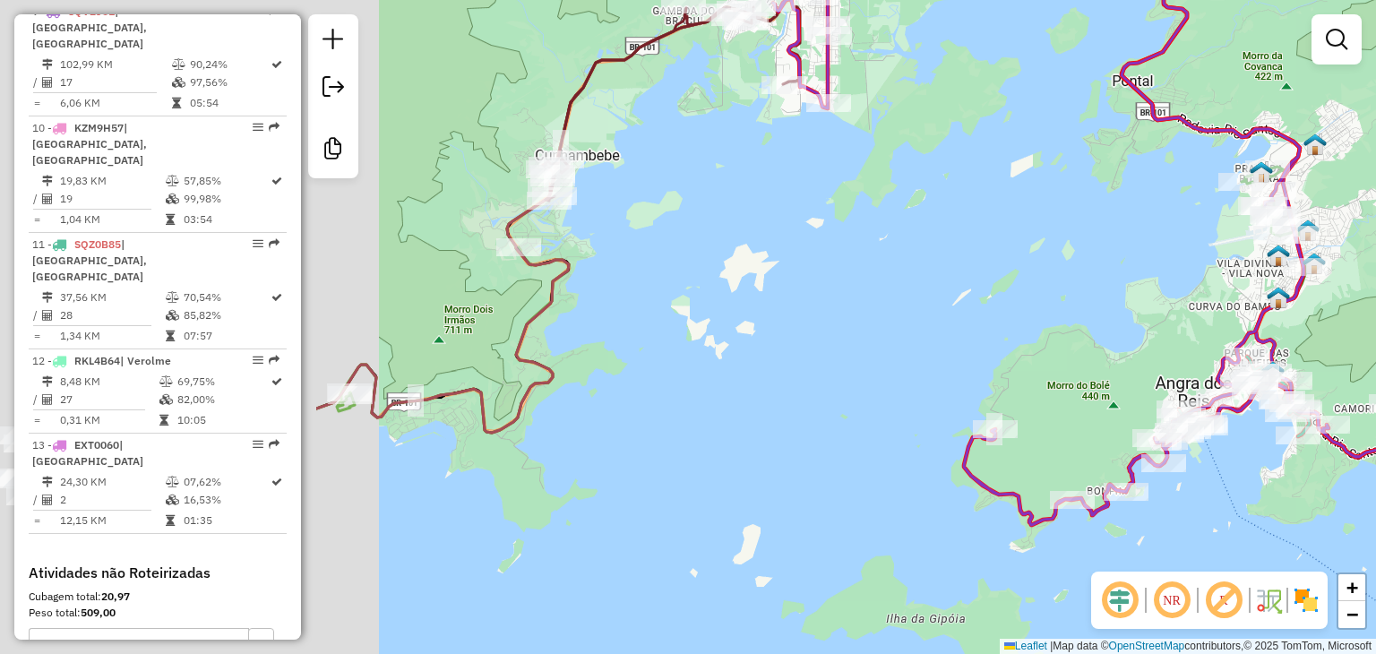
drag, startPoint x: 673, startPoint y: 289, endPoint x: 986, endPoint y: 273, distance: 313.1
click at [986, 273] on div "Janela de atendimento Grade de atendimento Capacidade Transportadoras Veículos …" at bounding box center [688, 327] width 1376 height 654
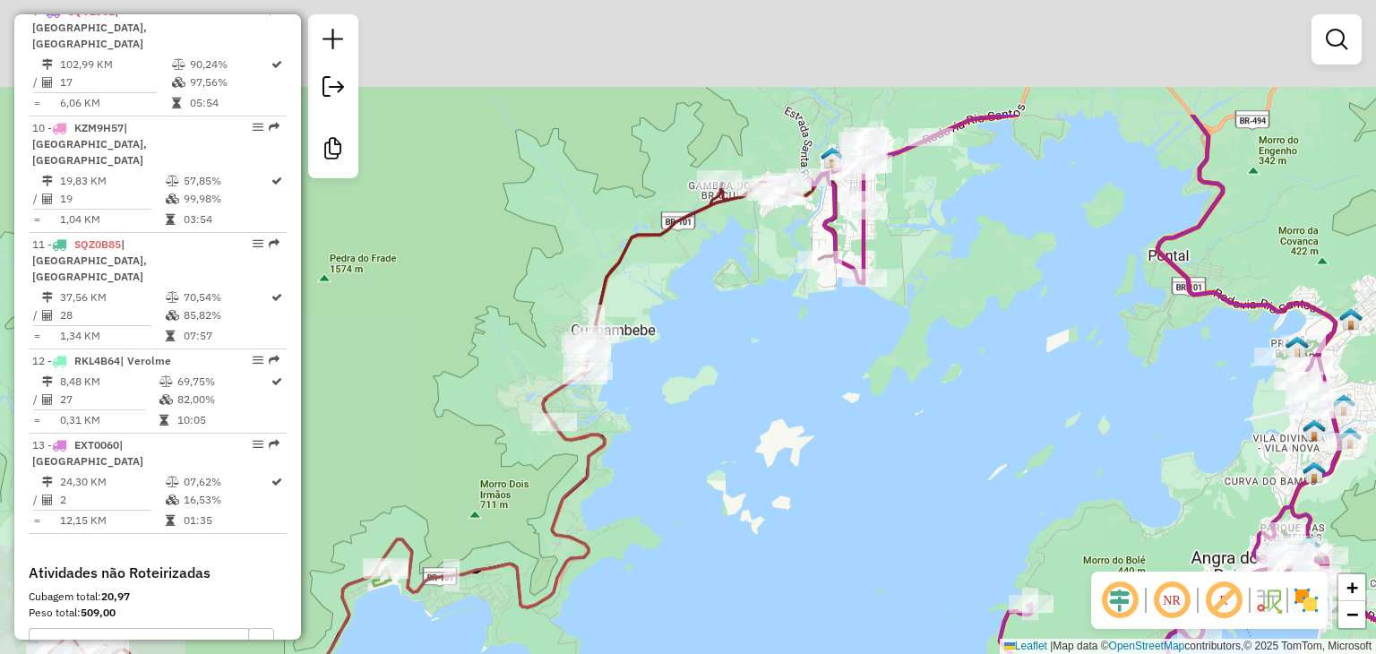
drag, startPoint x: 978, startPoint y: 437, endPoint x: 976, endPoint y: 520, distance: 82.5
click at [977, 525] on div "Janela de atendimento Grade de atendimento Capacidade Transportadoras Veículos …" at bounding box center [688, 327] width 1376 height 654
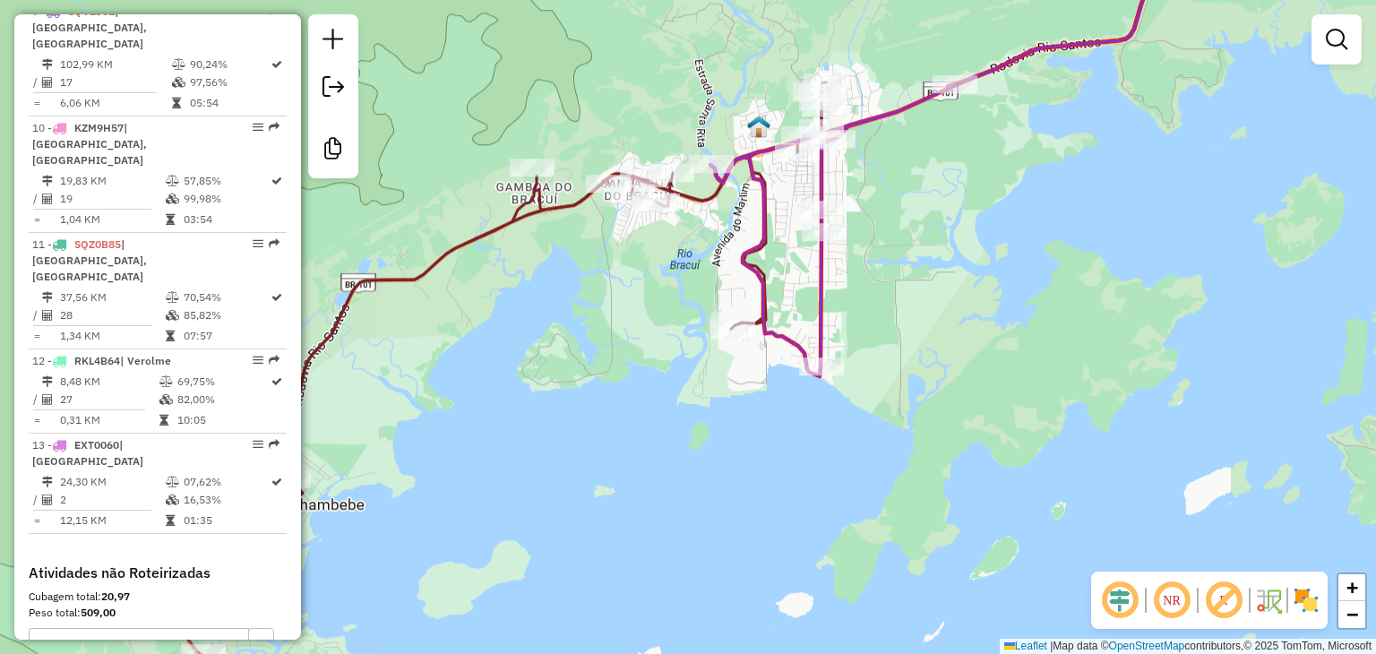
drag, startPoint x: 484, startPoint y: 302, endPoint x: 616, endPoint y: 273, distance: 134.8
click at [614, 273] on div "Janela de atendimento Grade de atendimento Capacidade Transportadoras Veículos …" at bounding box center [688, 327] width 1376 height 654
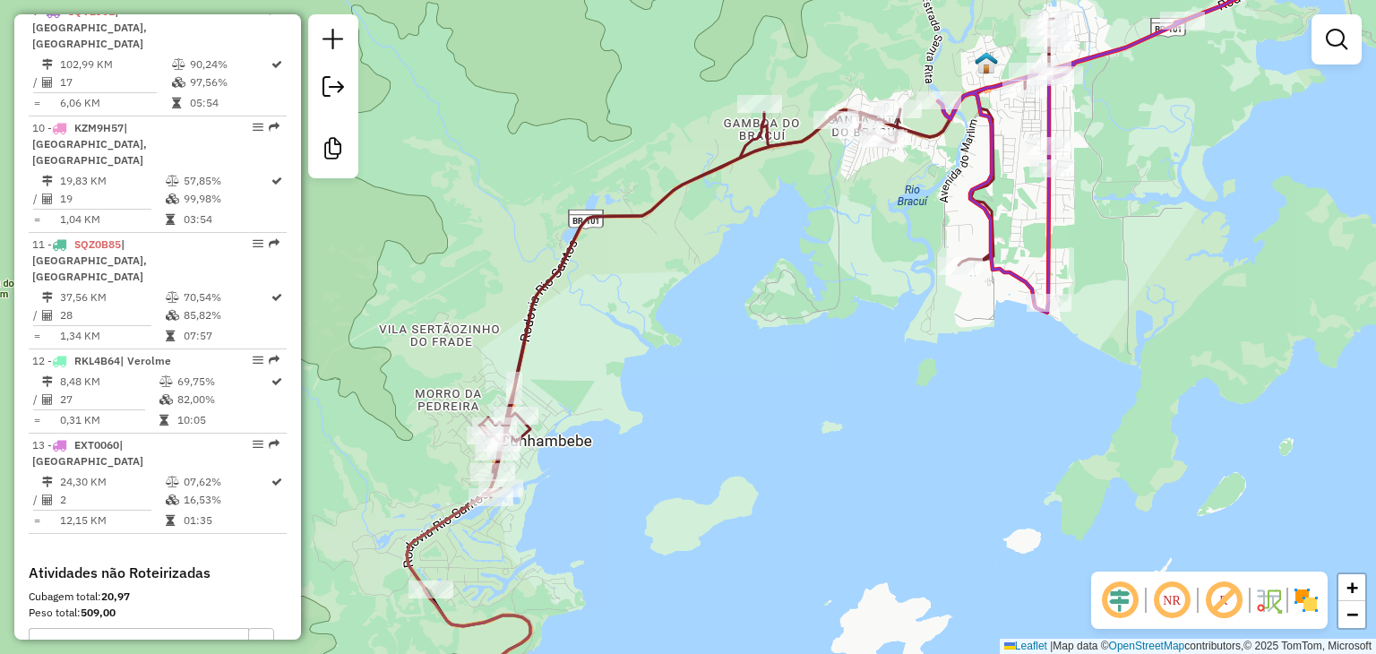
drag, startPoint x: 605, startPoint y: 405, endPoint x: 534, endPoint y: 461, distance: 90.0
click at [692, 369] on div "Janela de atendimento Grade de atendimento Capacidade Transportadoras Veículos …" at bounding box center [688, 327] width 1376 height 654
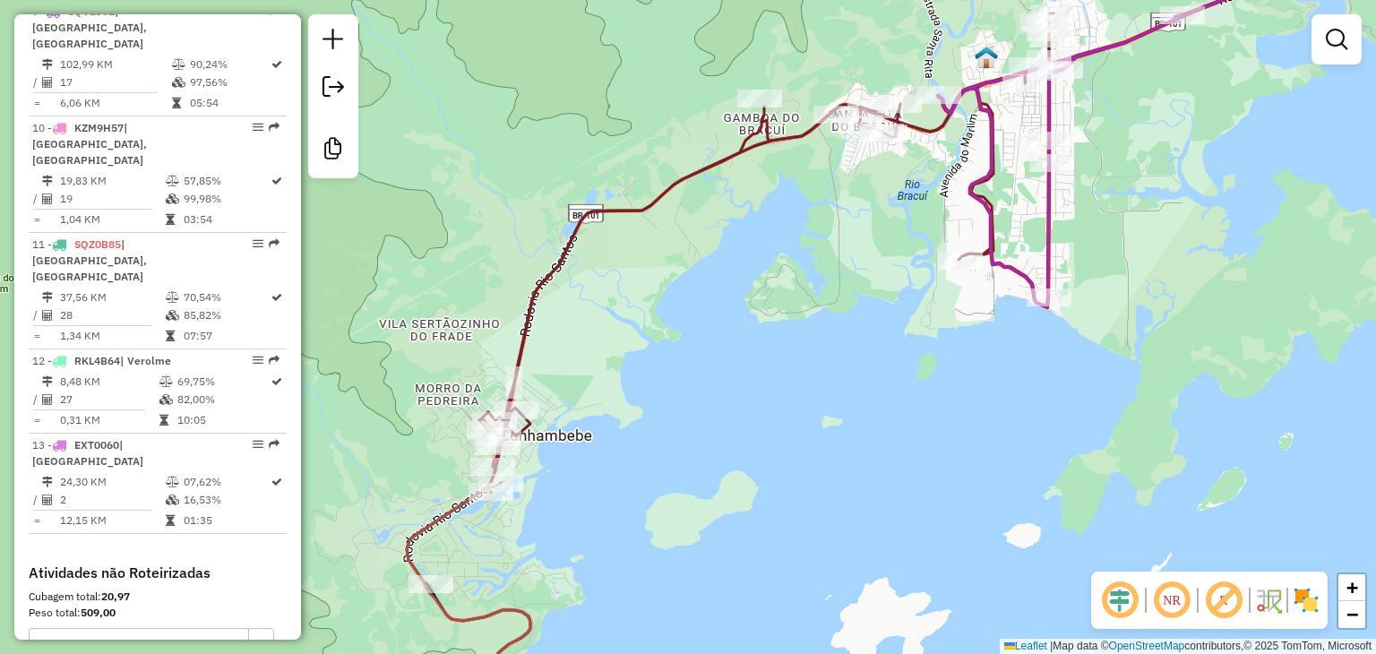
drag, startPoint x: 848, startPoint y: 392, endPoint x: 544, endPoint y: 487, distance: 319.1
click at [544, 487] on div "Janela de atendimento Grade de atendimento Capacidade Transportadoras Veículos …" at bounding box center [688, 327] width 1376 height 654
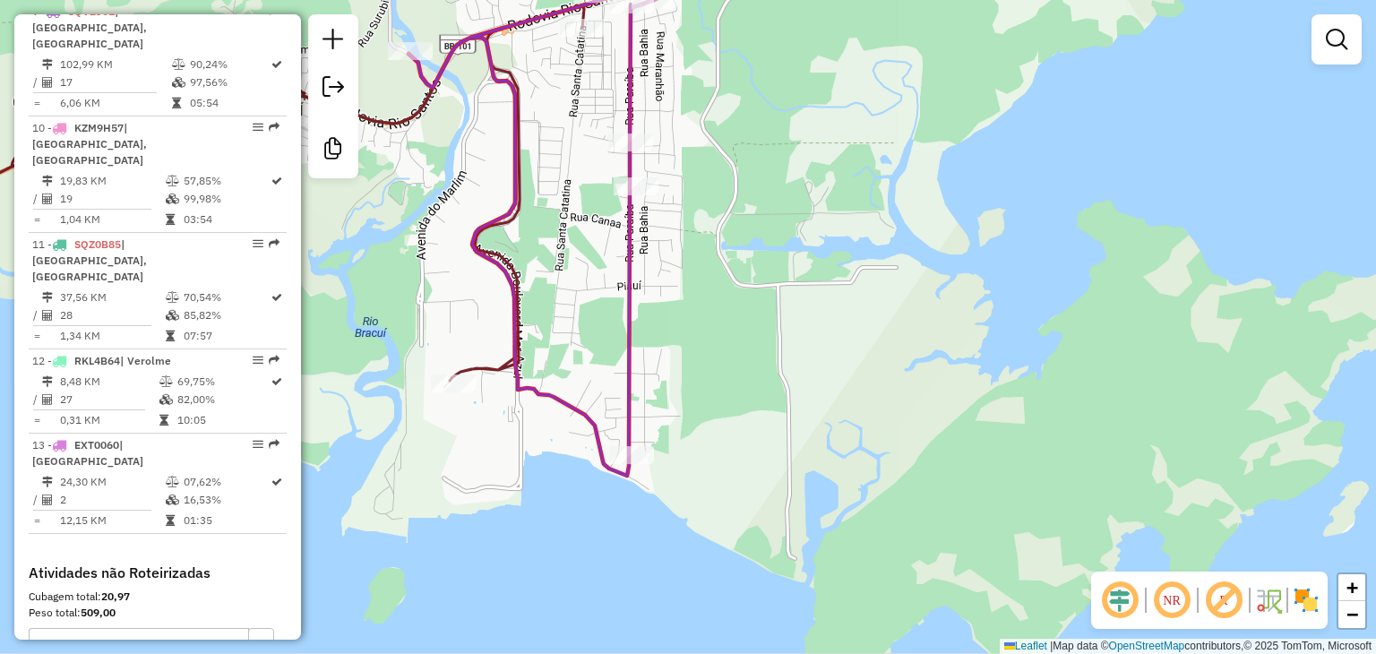
click at [920, 349] on div "Janela de atendimento Grade de atendimento Capacidade Transportadoras Veículos …" at bounding box center [688, 327] width 1376 height 654
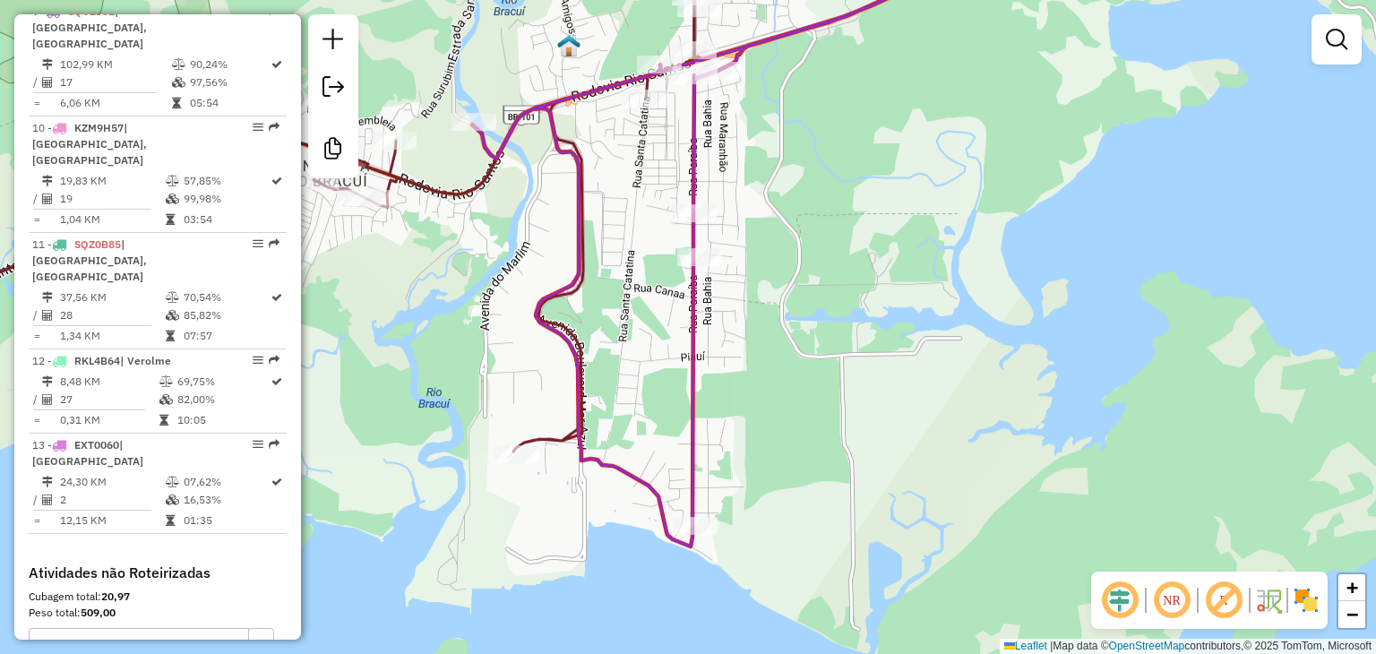
click at [838, 389] on div "Janela de atendimento Grade de atendimento Capacidade Transportadoras Veículos …" at bounding box center [688, 327] width 1376 height 654
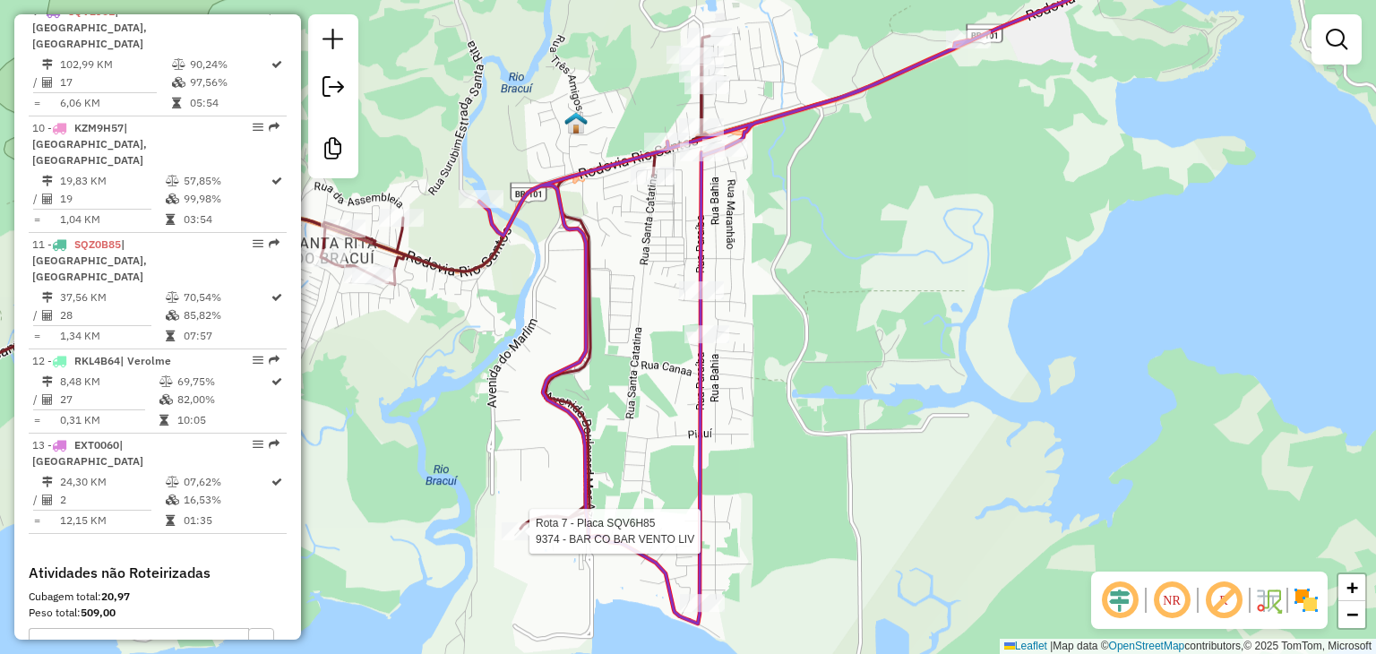
select select "**********"
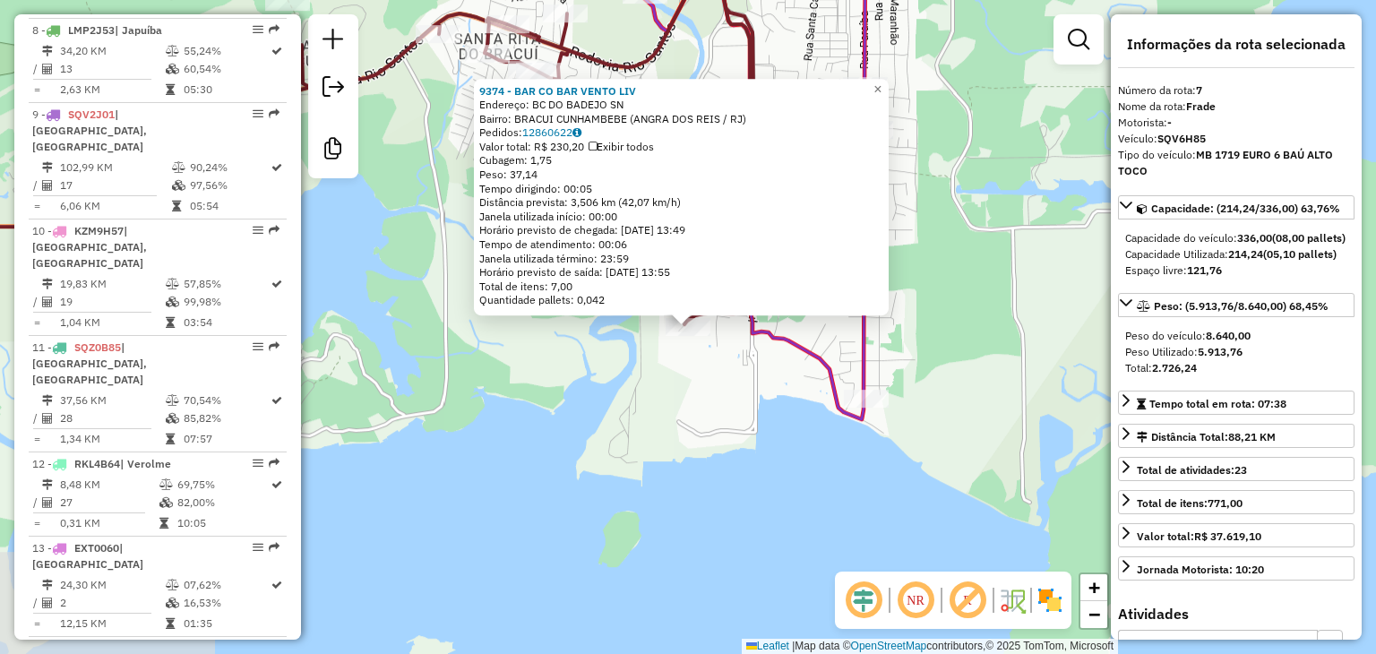
scroll to position [1296, 0]
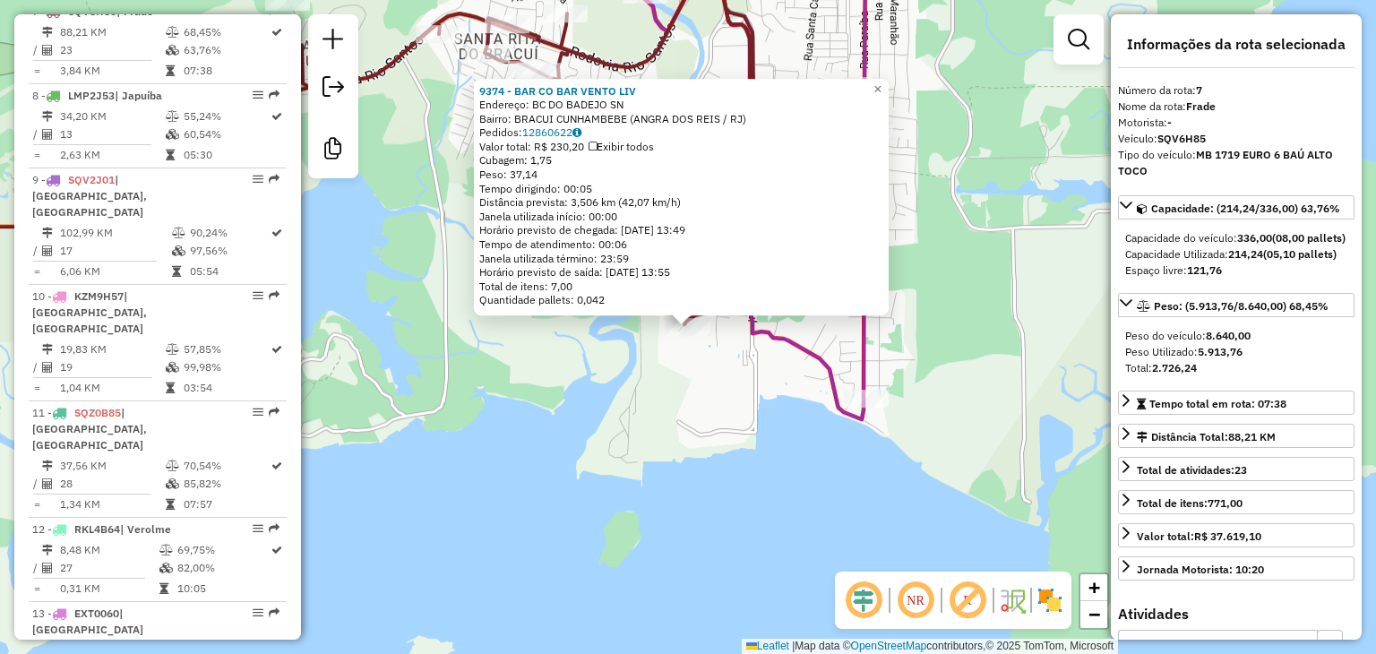
click at [612, 451] on div "9374 - BAR CO BAR VENTO LIV Endereço: BC DO BADEJO SN Bairro: BRACUI CUNHAMBEBE…" at bounding box center [688, 327] width 1376 height 654
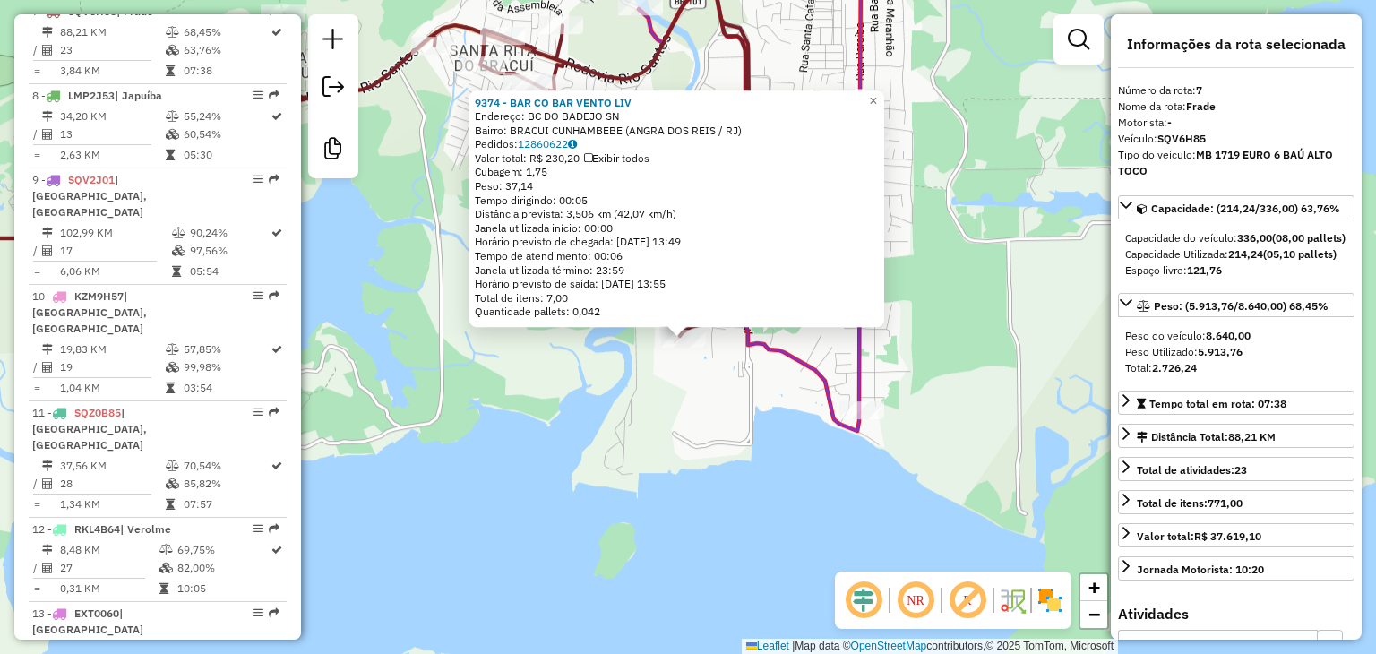
drag, startPoint x: 688, startPoint y: 435, endPoint x: 684, endPoint y: 488, distance: 53.9
click at [637, 497] on div "9374 - BAR CO BAR VENTO LIV Endereço: BC DO BADEJO SN Bairro: BRACUI CUNHAMBEBE…" at bounding box center [688, 327] width 1376 height 654
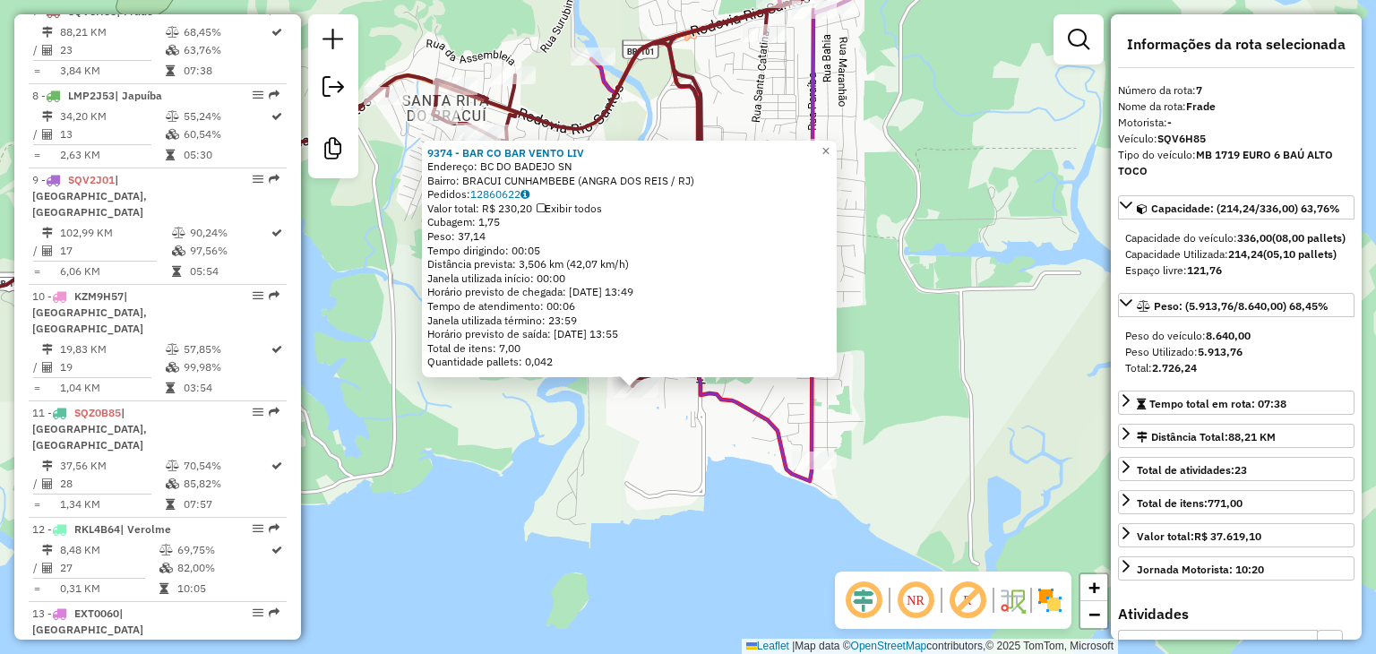
click at [700, 479] on div "9374 - BAR CO BAR VENTO LIV Endereço: BC DO BADEJO SN Bairro: BRACUI CUNHAMBEBE…" at bounding box center [688, 327] width 1376 height 654
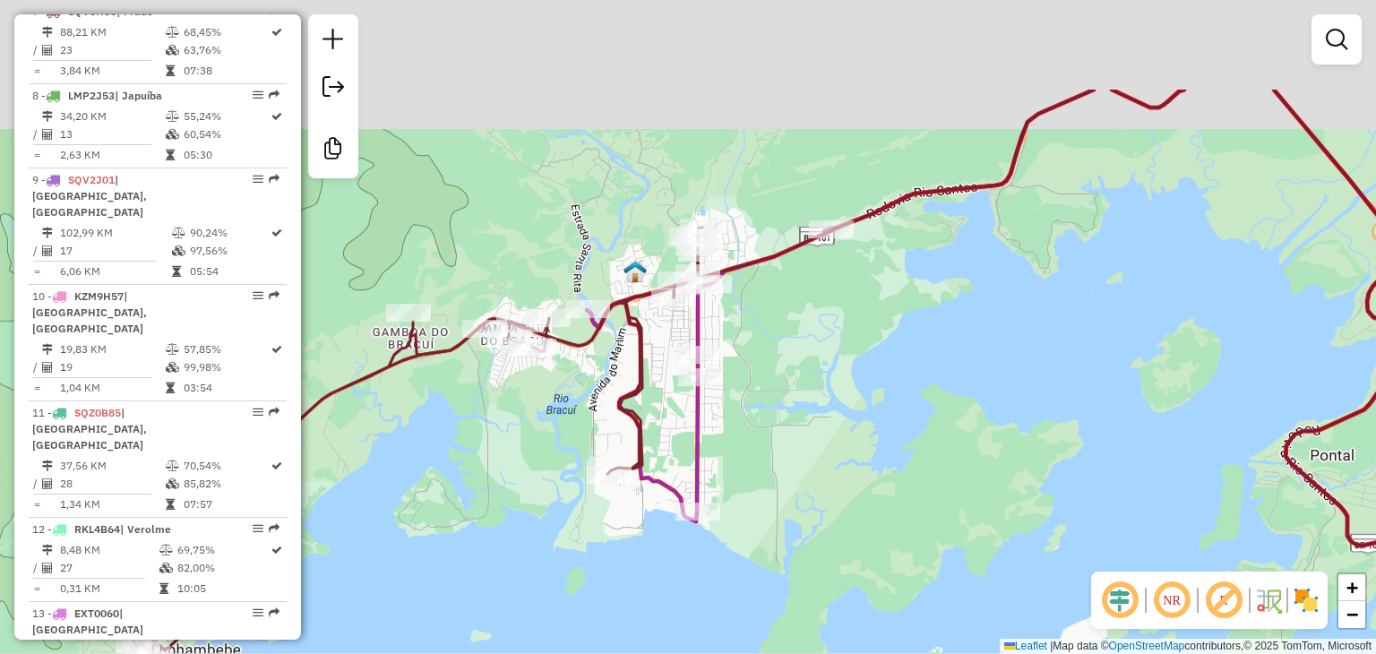
drag, startPoint x: 797, startPoint y: 359, endPoint x: 702, endPoint y: 386, distance: 97.8
click at [751, 385] on div "Janela de atendimento Grade de atendimento Capacidade Transportadoras Veículos …" at bounding box center [688, 327] width 1376 height 654
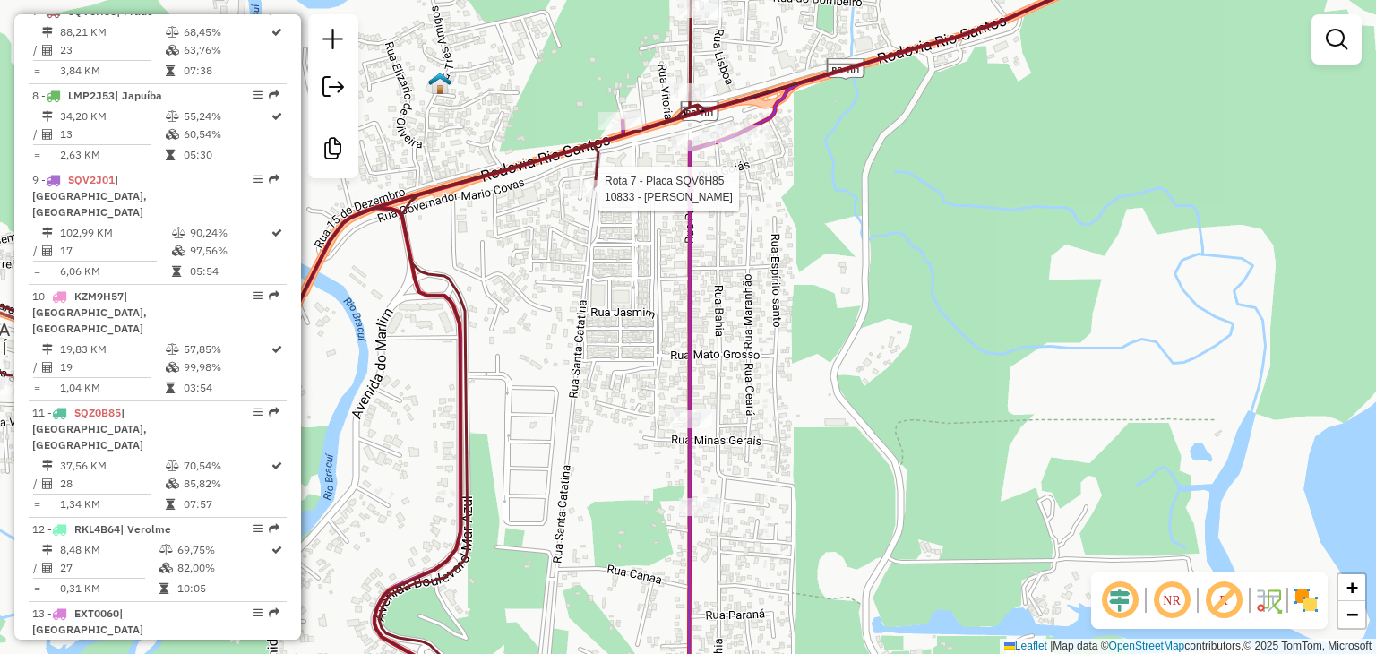
select select "**********"
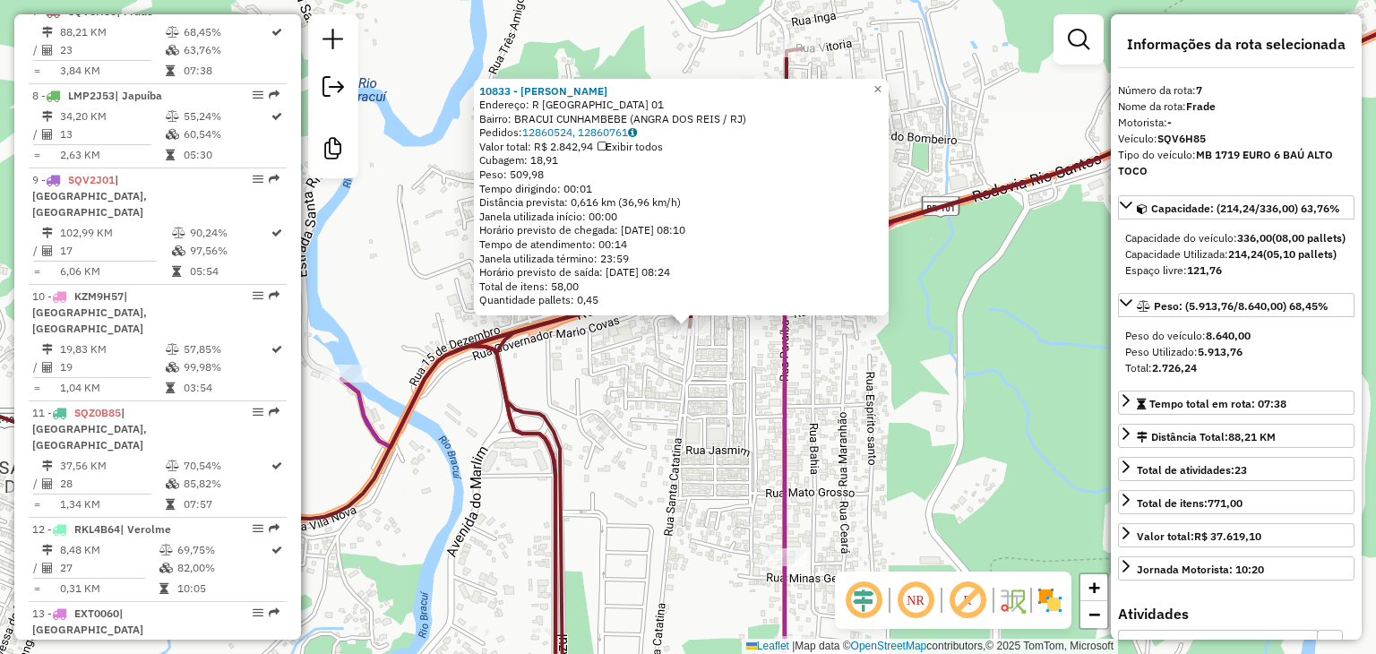
click at [673, 392] on div "10833 - PAULO ROBERTO Endereço: R SANTA CATARINA 01 Bairro: BRACUI CUNHAMBEBE (…" at bounding box center [688, 327] width 1376 height 654
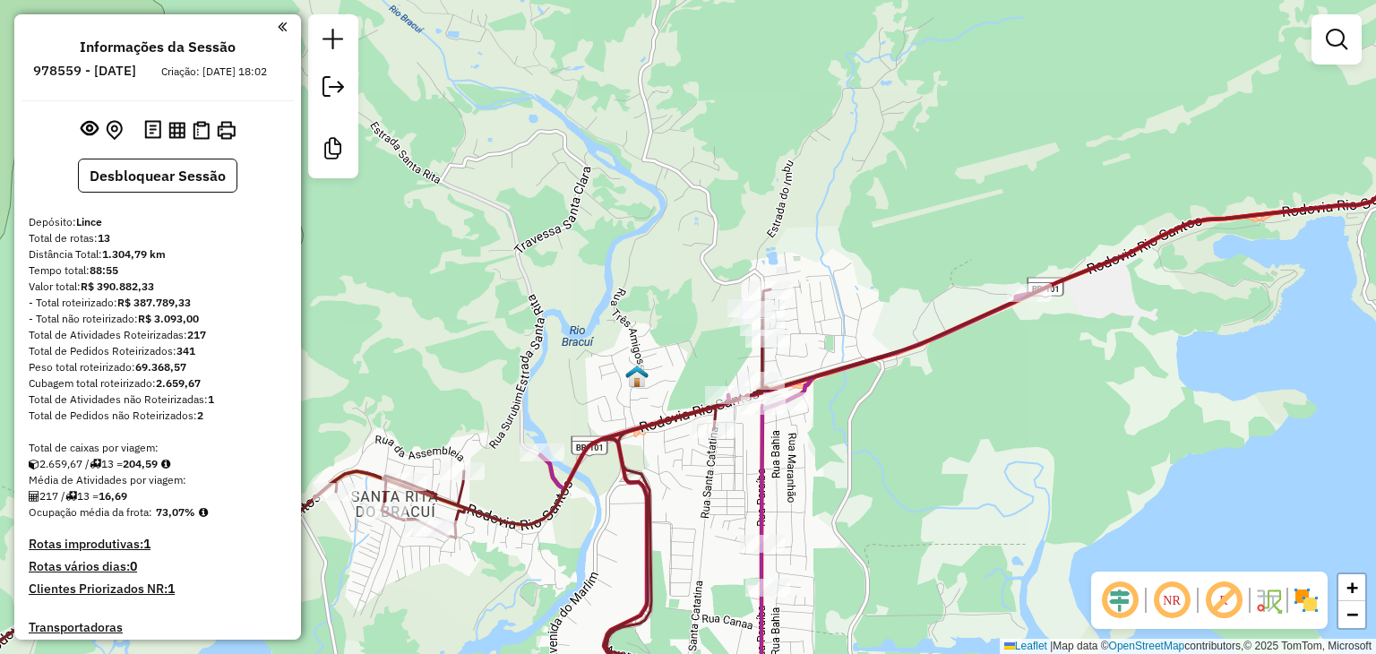
scroll to position [1296, 0]
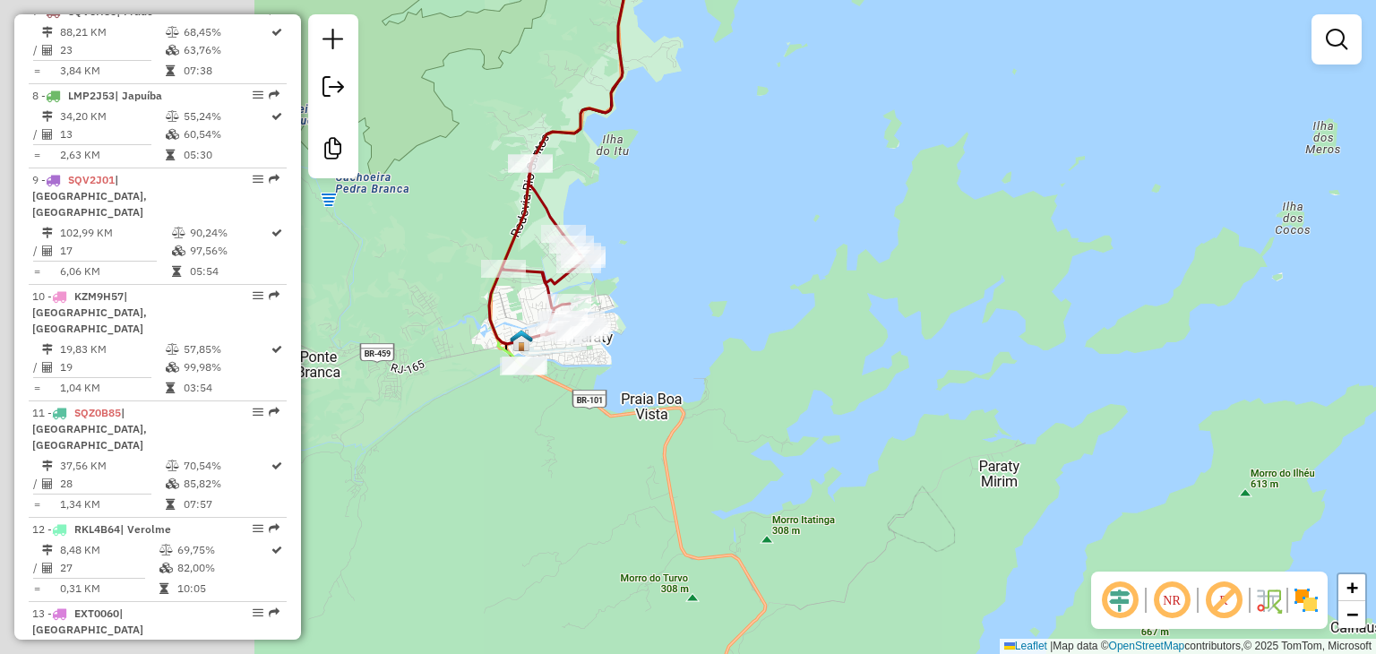
drag, startPoint x: 520, startPoint y: 368, endPoint x: 797, endPoint y: 367, distance: 276.9
click at [797, 367] on div "Janela de atendimento Grade de atendimento Capacidade Transportadoras Veículos …" at bounding box center [688, 327] width 1376 height 654
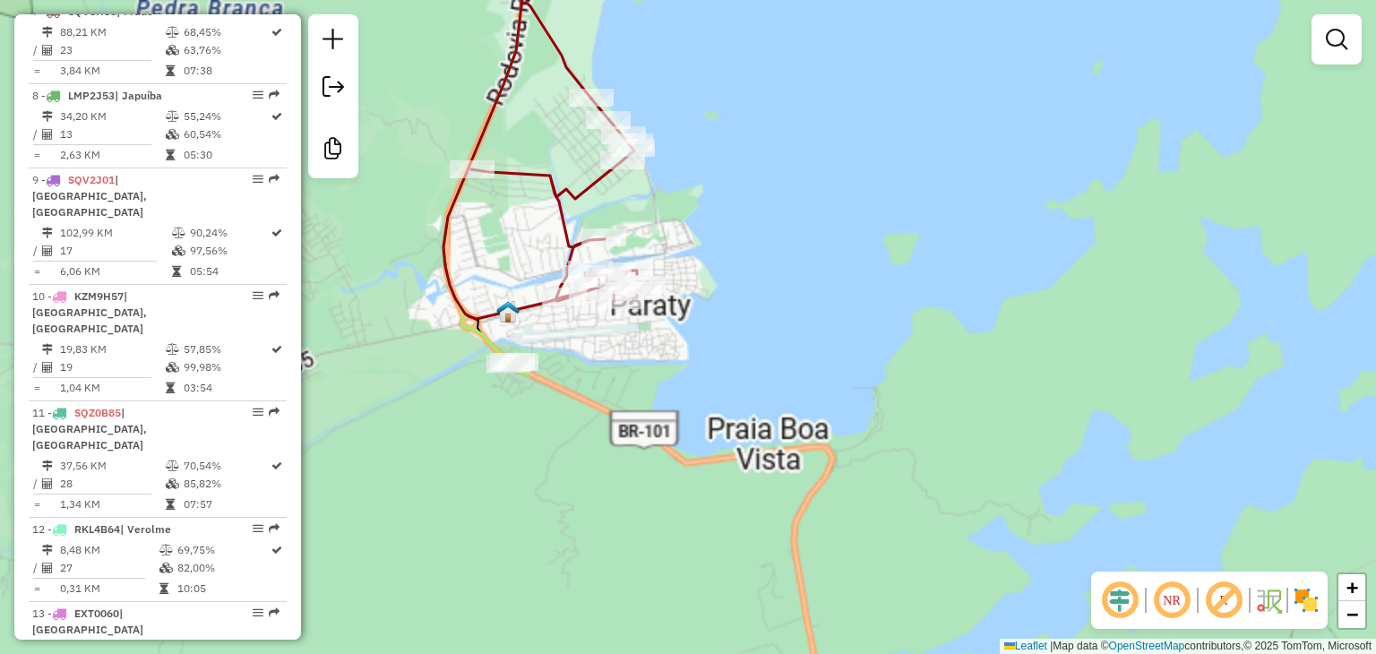
drag, startPoint x: 684, startPoint y: 362, endPoint x: 719, endPoint y: 362, distance: 35.8
click at [719, 362] on div "Janela de atendimento Grade de atendimento Capacidade Transportadoras Veículos …" at bounding box center [688, 327] width 1376 height 654
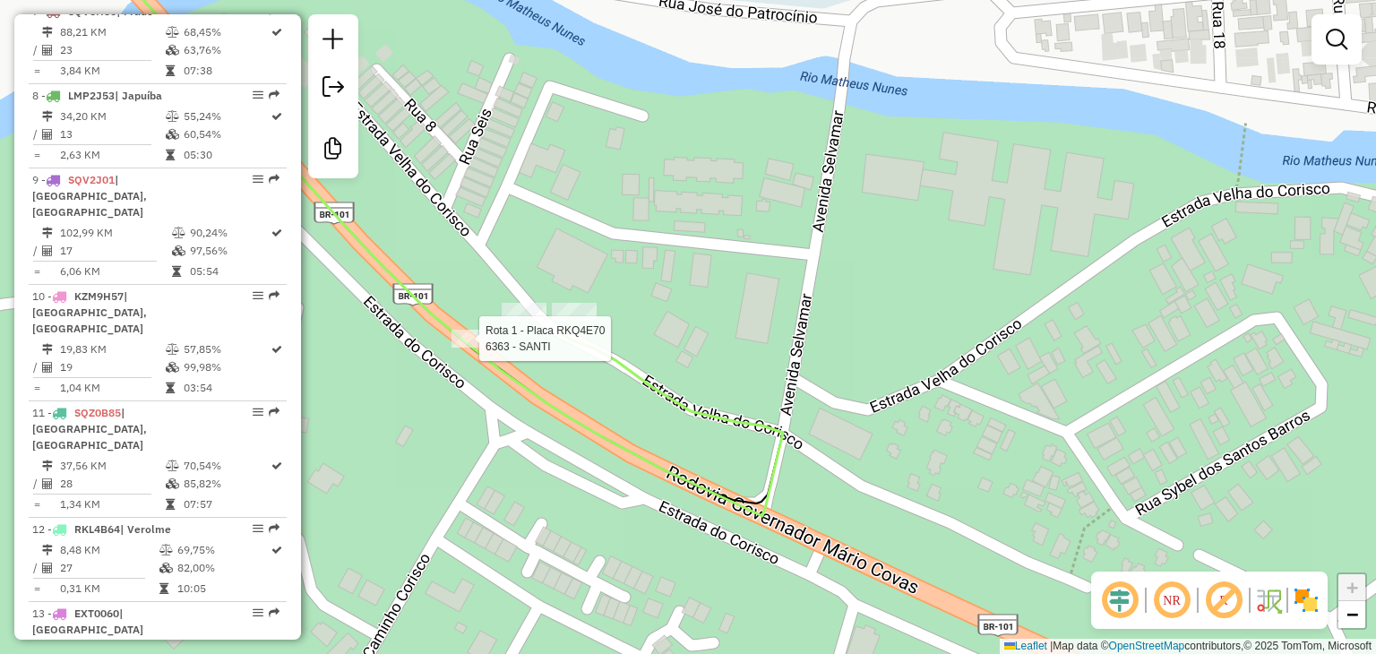
select select "**********"
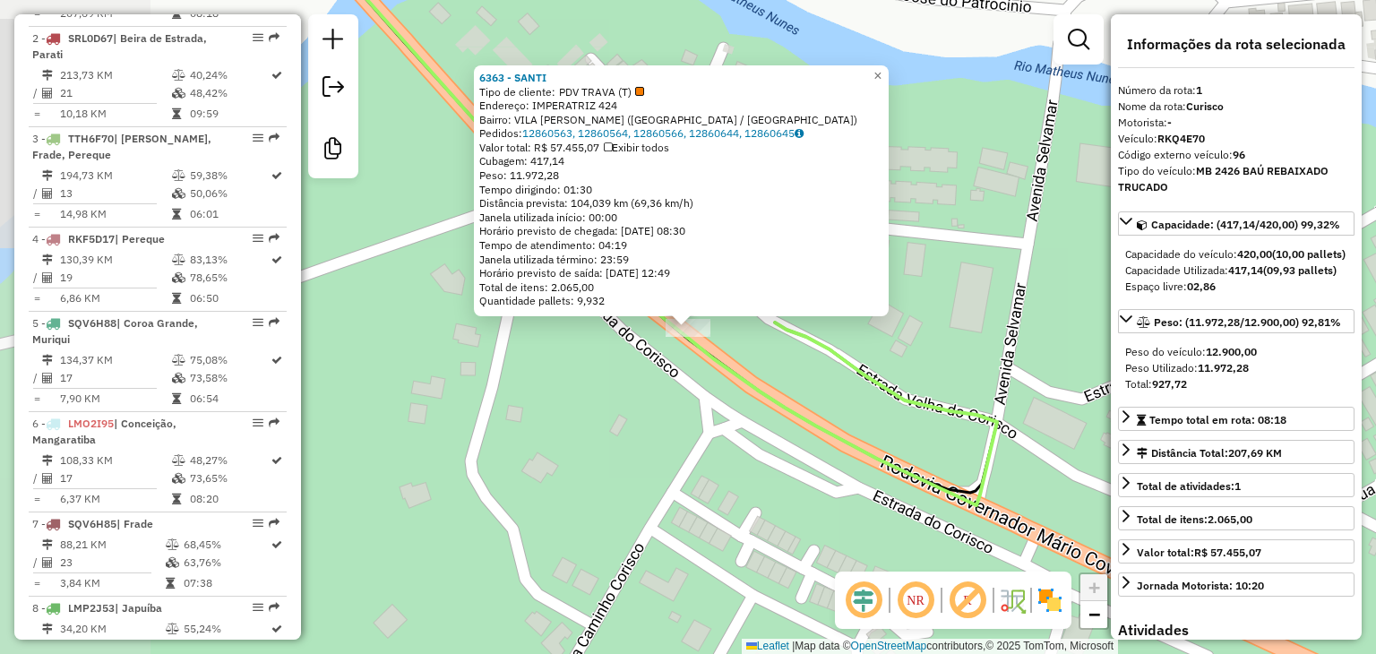
scroll to position [728, 0]
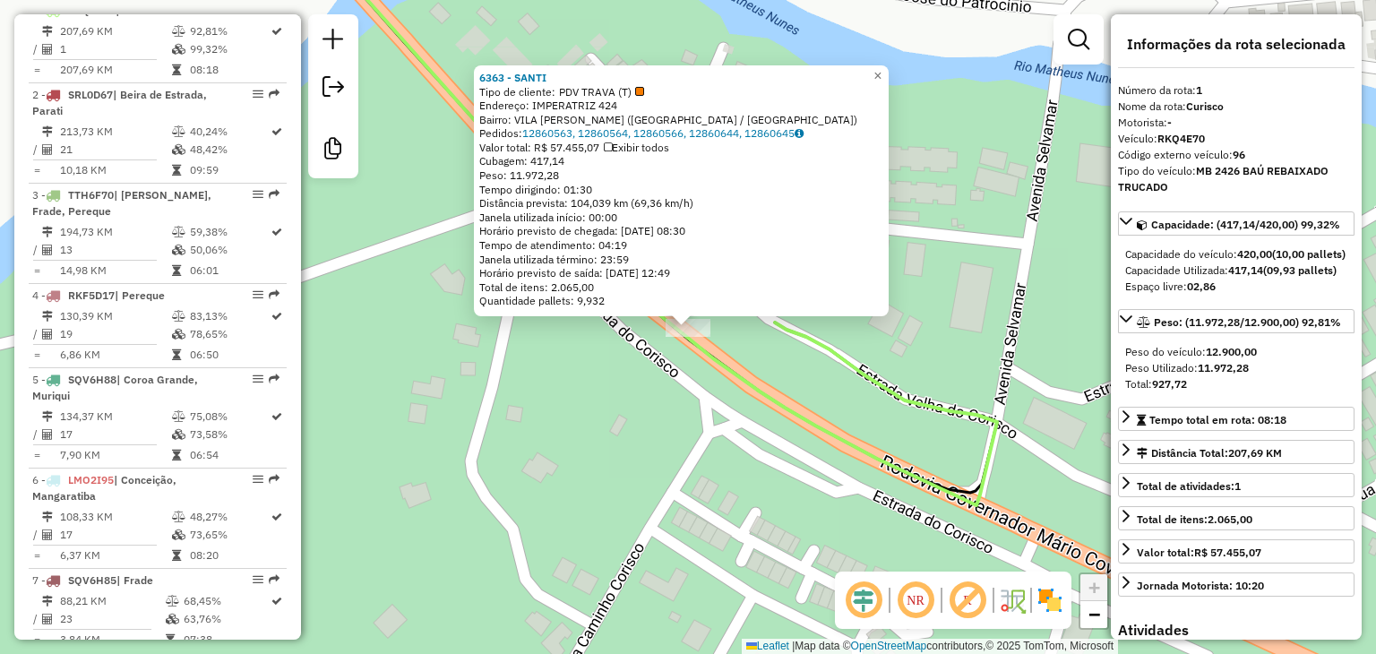
click at [559, 373] on div "6363 - SANTI Tipo de cliente: PDV TRAVA (T) Endereço: IMPERATRIZ 424 Bairro: [G…" at bounding box center [688, 327] width 1376 height 654
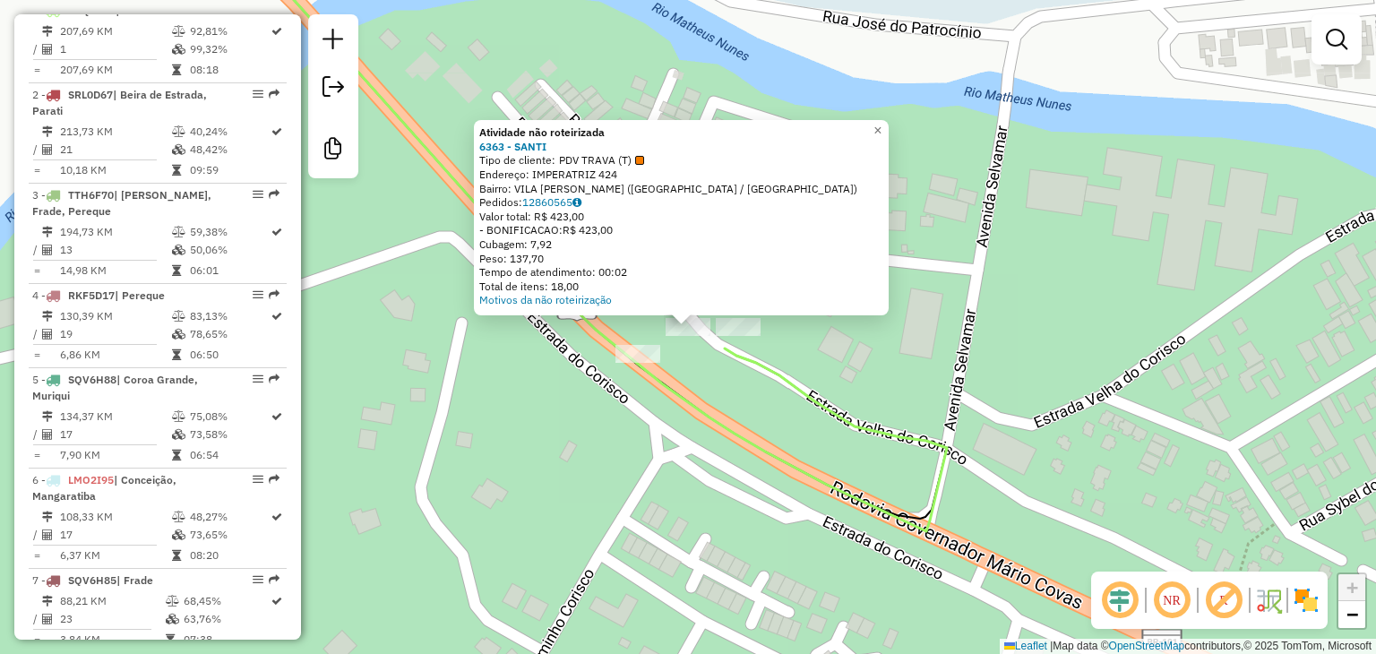
click at [632, 382] on div "Atividade não roteirizada 6363 - SANTI Tipo de cliente: PDV TRAVA (T) Endereço:…" at bounding box center [688, 327] width 1376 height 654
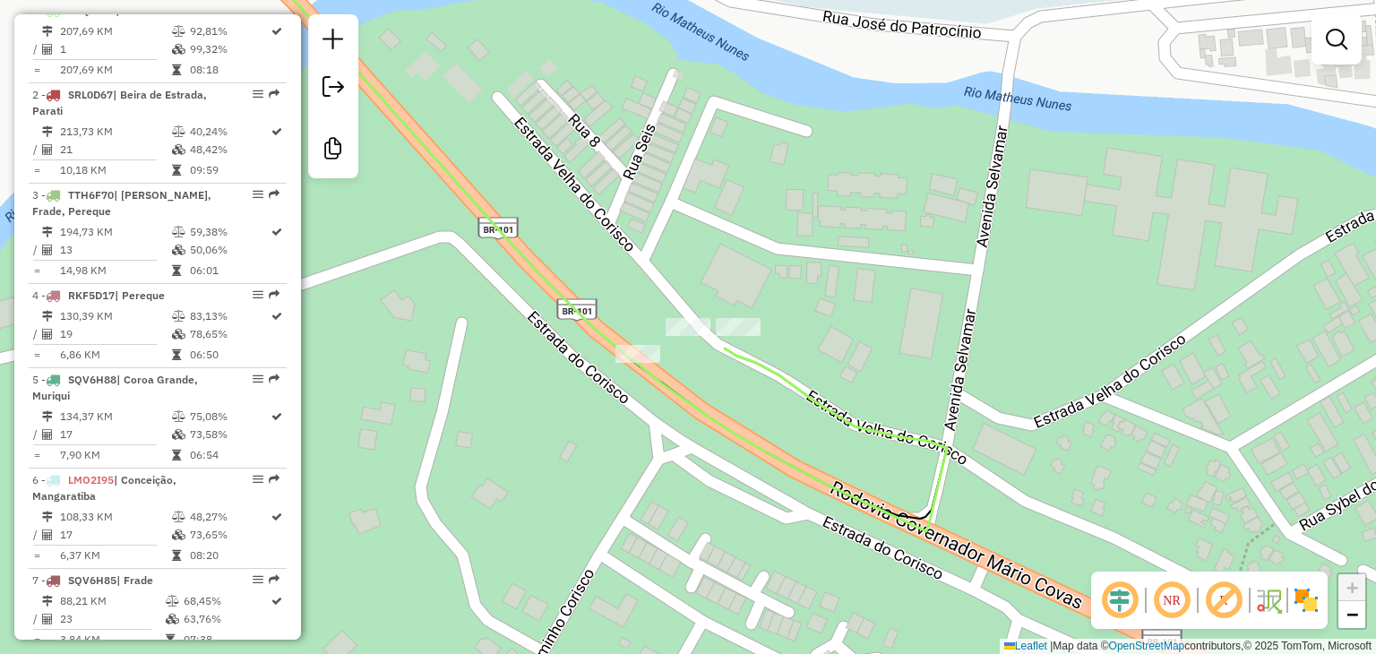
click at [743, 336] on div at bounding box center [738, 327] width 45 height 18
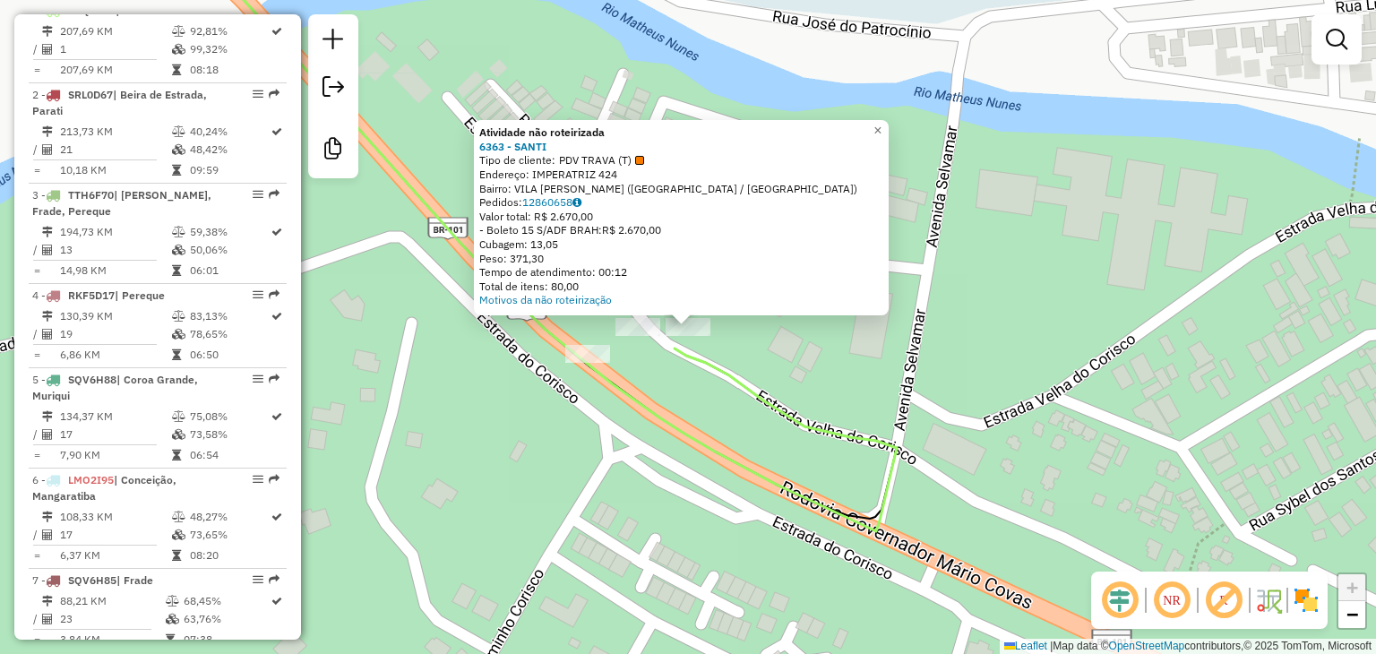
click at [659, 392] on div "Atividade não roteirizada 6363 - SANTI Tipo de cliente: PDV TRAVA (T) Endereço:…" at bounding box center [688, 327] width 1376 height 654
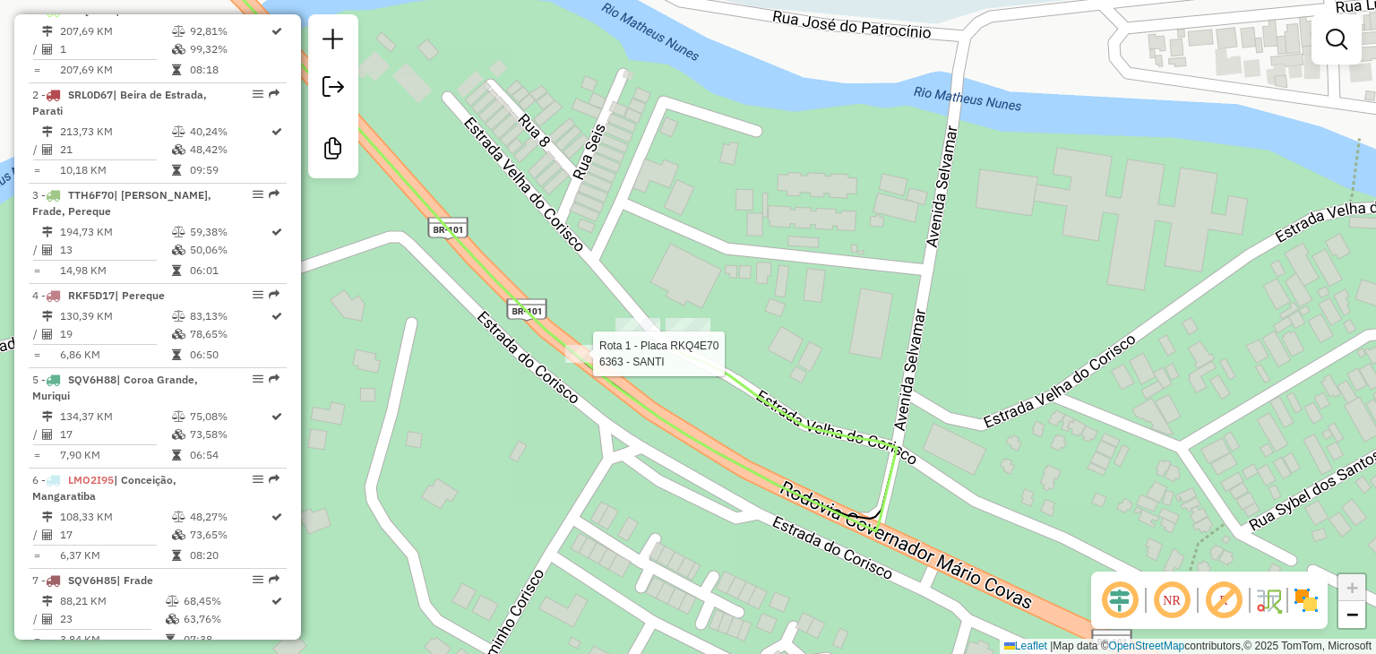
select select "**********"
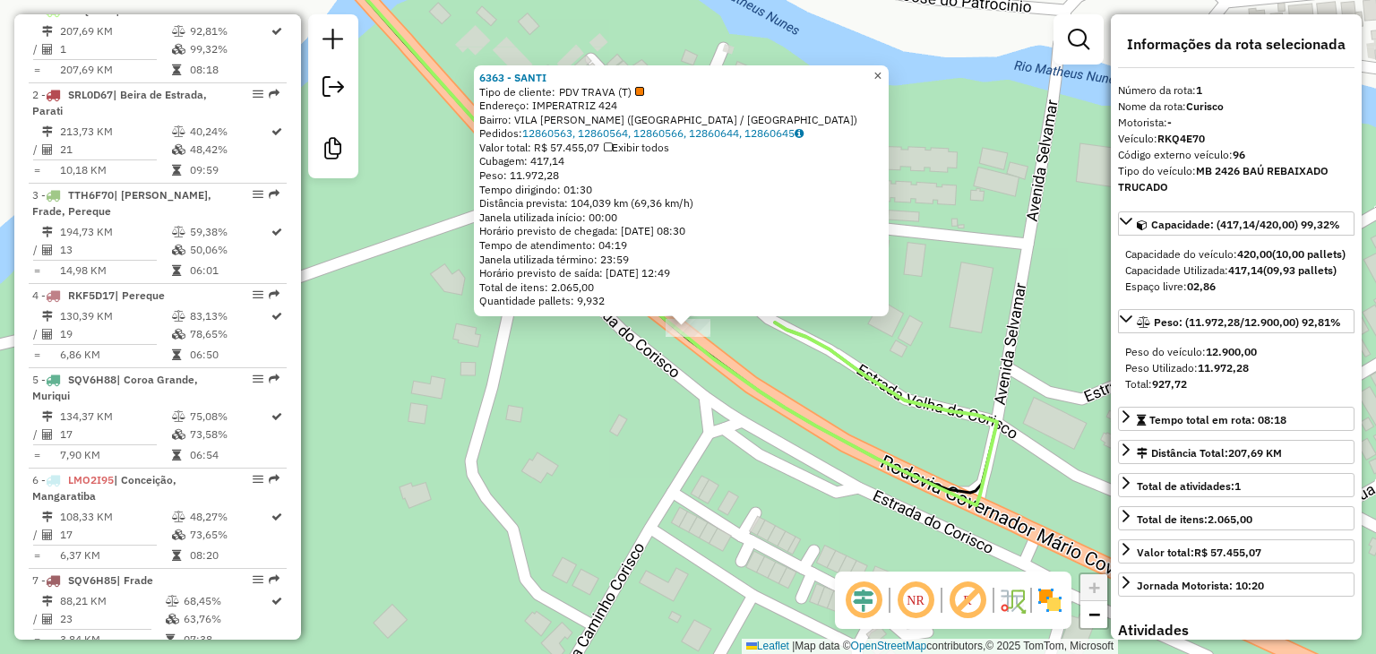
click at [882, 70] on span "×" at bounding box center [878, 75] width 8 height 15
